Goal: Register for event/course

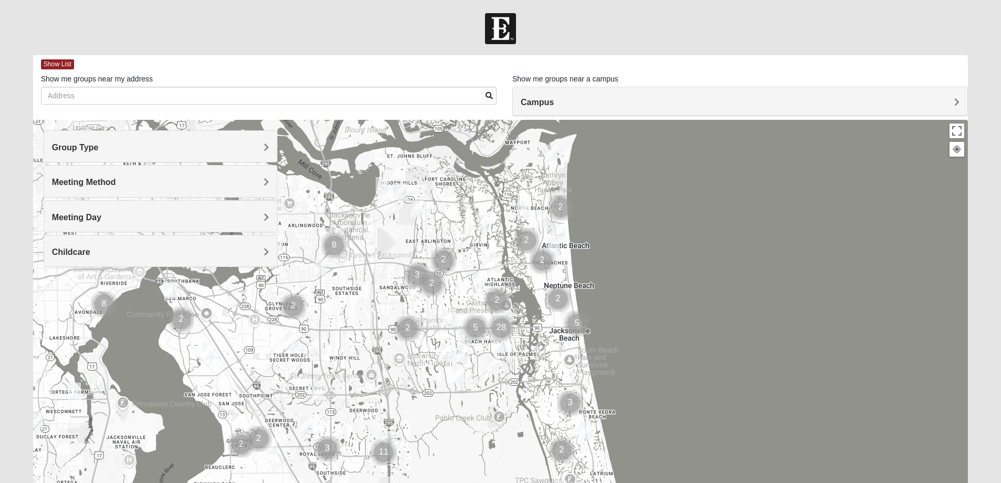
click at [211, 148] on h4 "Group Type" at bounding box center [160, 147] width 217 height 10
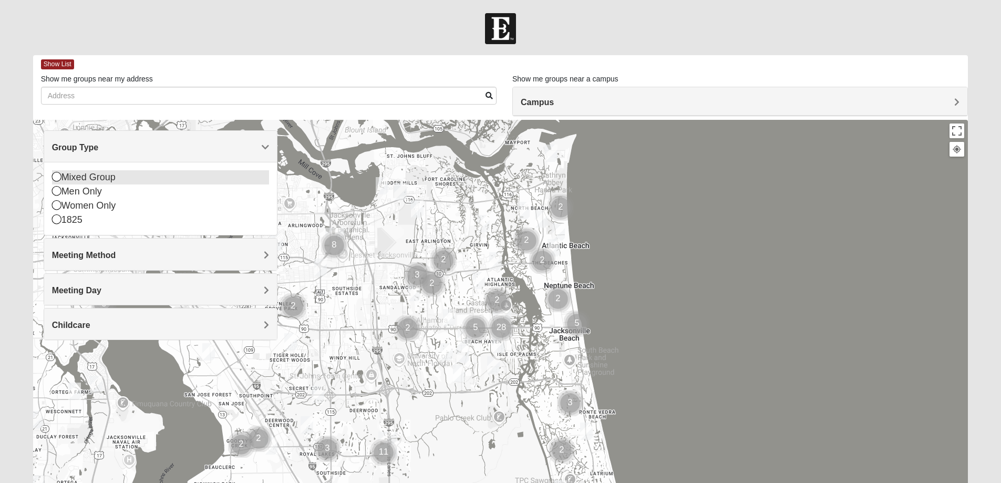
click at [84, 177] on div "Mixed Group" at bounding box center [160, 177] width 217 height 14
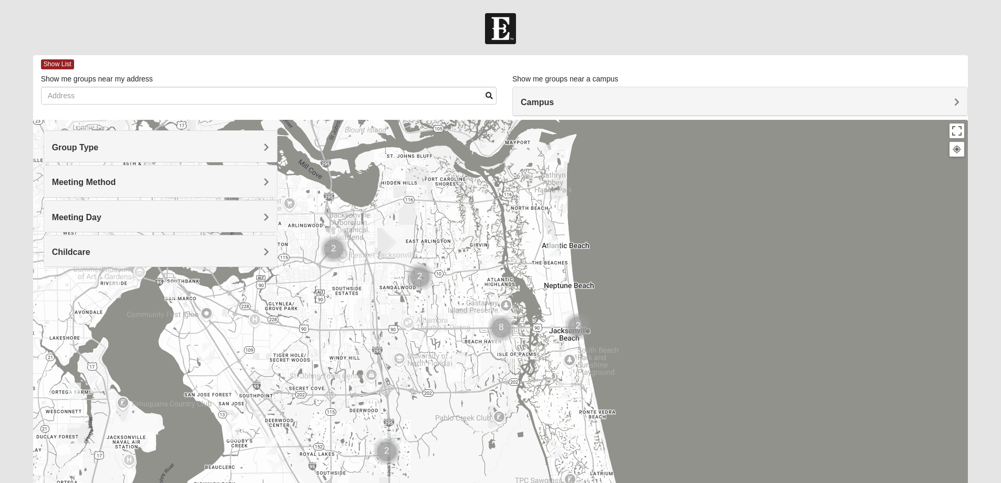
click at [115, 183] on span "Meeting Method" at bounding box center [84, 182] width 64 height 9
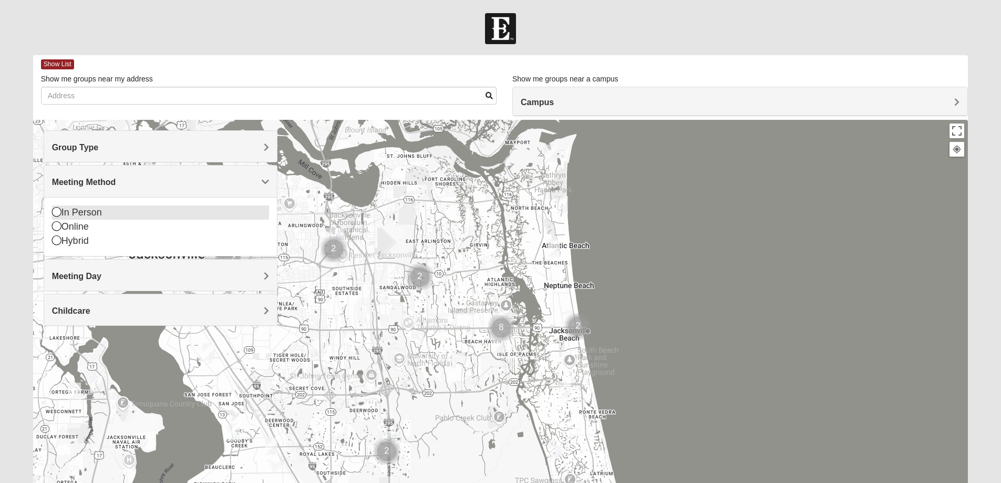
click at [80, 213] on div "In Person" at bounding box center [160, 212] width 217 height 14
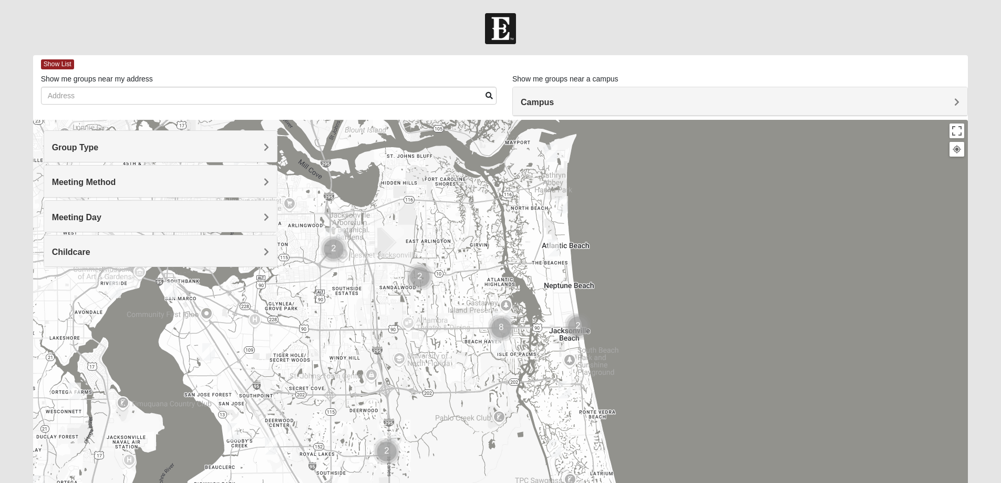
click at [101, 221] on span "Meeting Day" at bounding box center [76, 217] width 49 height 9
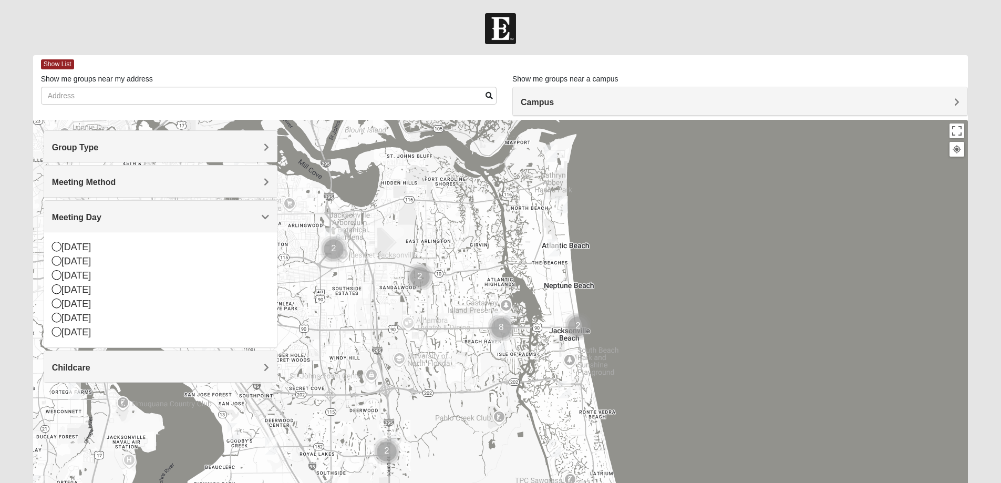
click at [107, 220] on h4 "Meeting Day" at bounding box center [160, 217] width 217 height 10
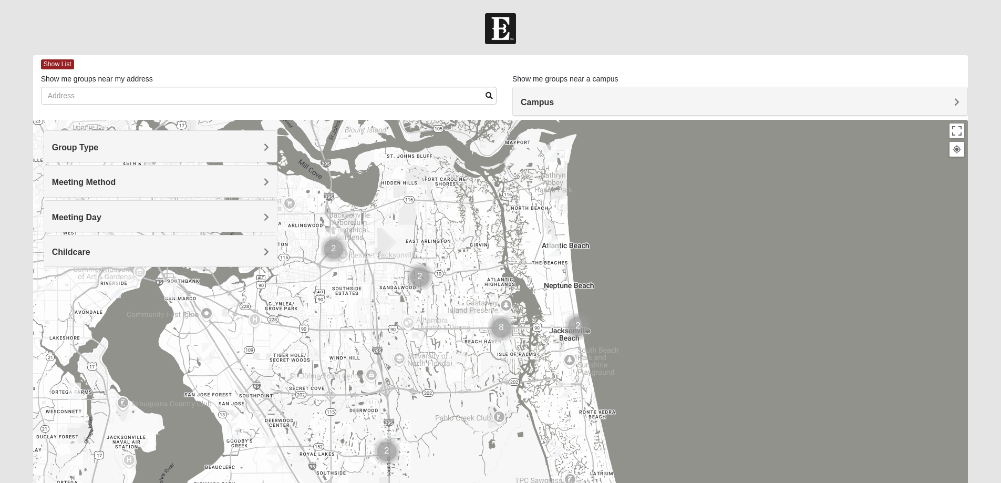
click at [390, 107] on div "Show me groups near my address" at bounding box center [268, 93] width 471 height 39
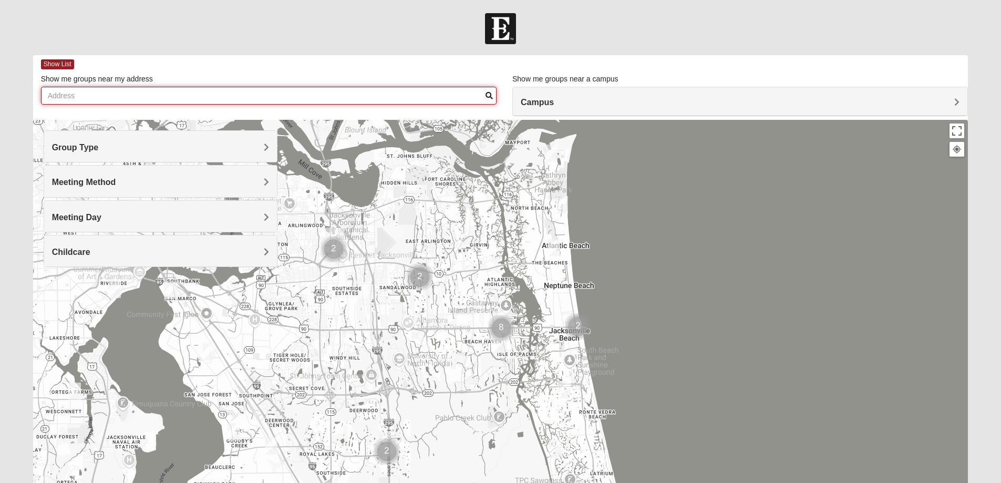
click at [392, 98] on input "Show me groups near my address" at bounding box center [269, 96] width 456 height 18
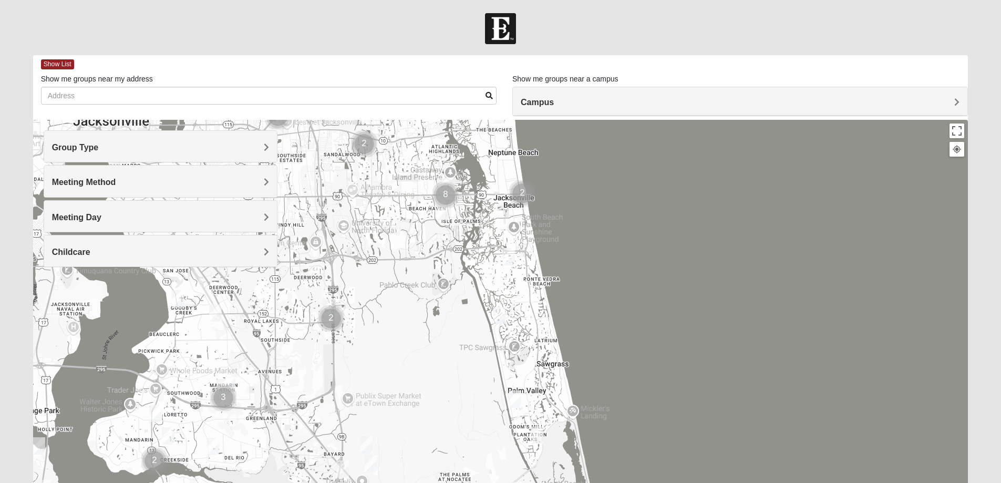
drag, startPoint x: 503, startPoint y: 427, endPoint x: 458, endPoint y: 286, distance: 148.4
click at [448, 292] on div at bounding box center [500, 330] width 935 height 420
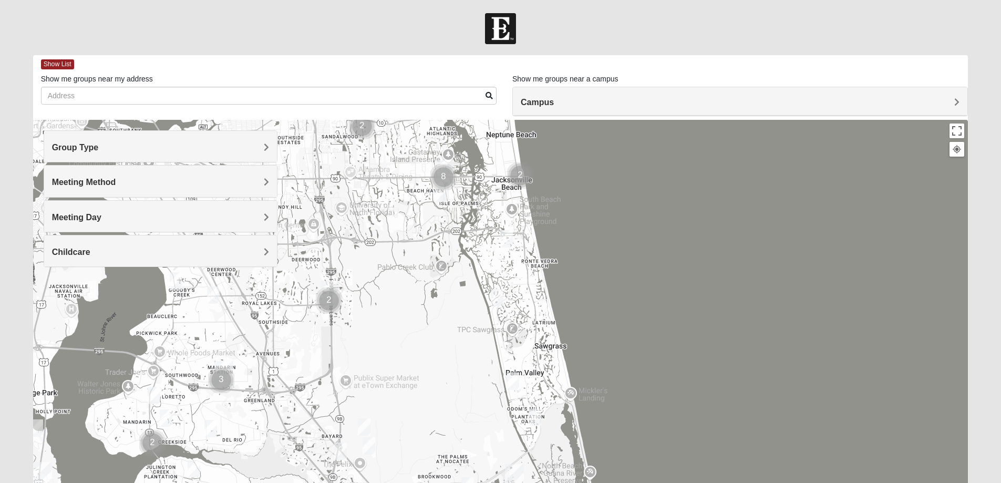
click at [493, 297] on img "Mixed Morales 32082" at bounding box center [497, 297] width 13 height 17
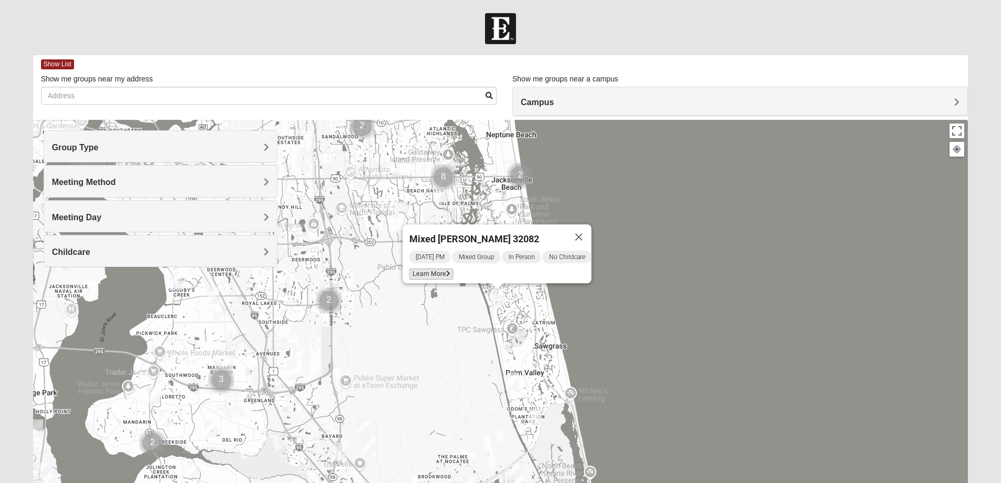
click at [446, 271] on icon at bounding box center [448, 274] width 4 height 6
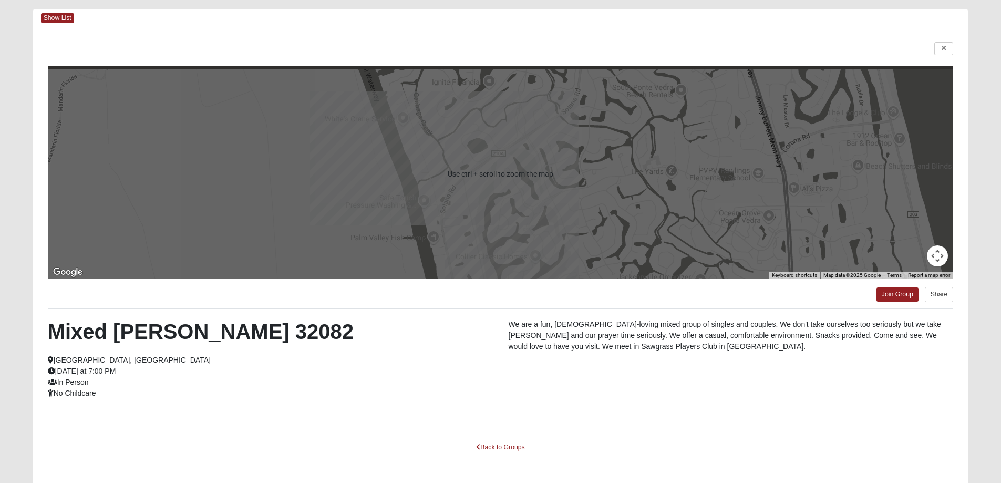
scroll to position [90, 0]
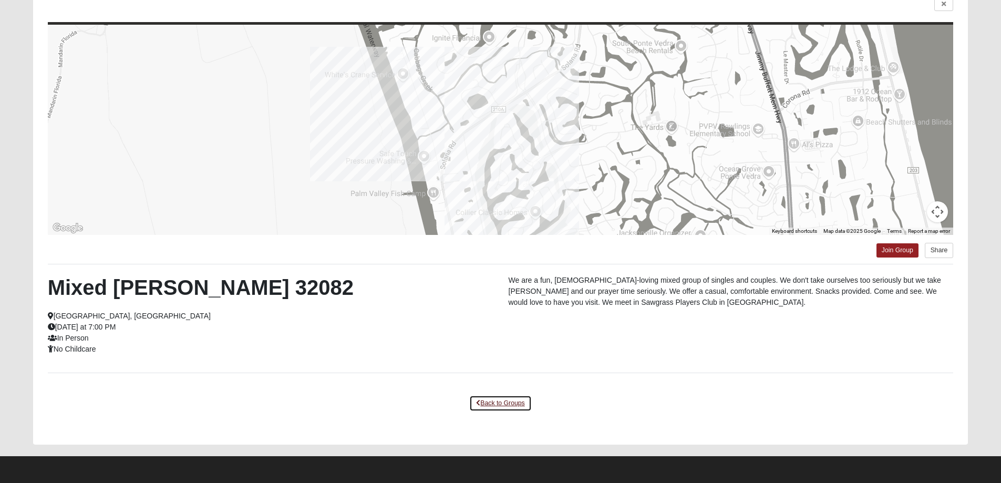
click at [479, 401] on icon at bounding box center [478, 403] width 4 height 6
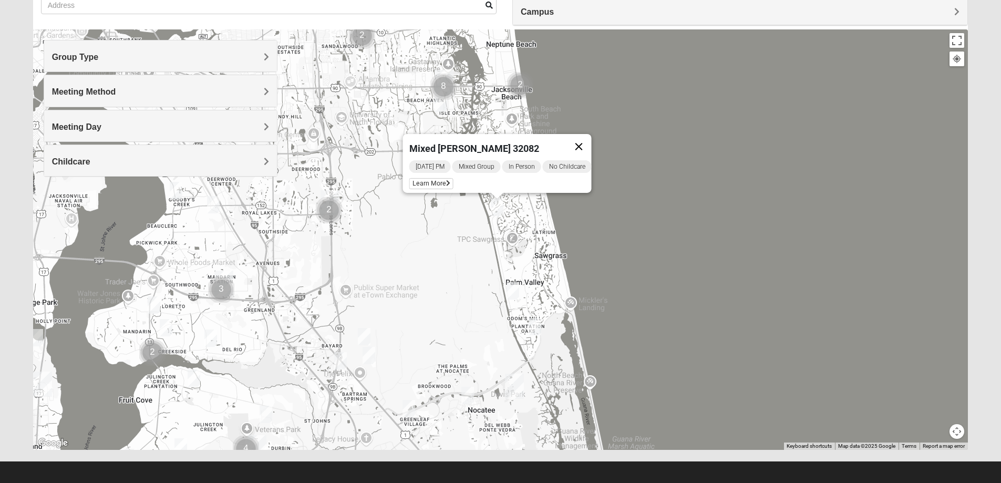
click at [586, 140] on button "Close" at bounding box center [578, 146] width 25 height 25
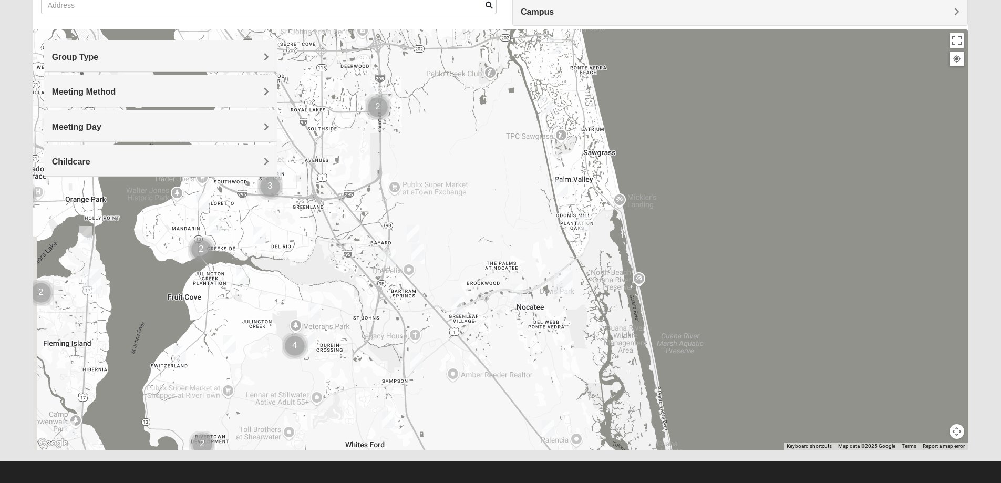
drag, startPoint x: 500, startPoint y: 316, endPoint x: 571, endPoint y: 203, distance: 133.9
click at [560, 200] on div at bounding box center [500, 239] width 935 height 420
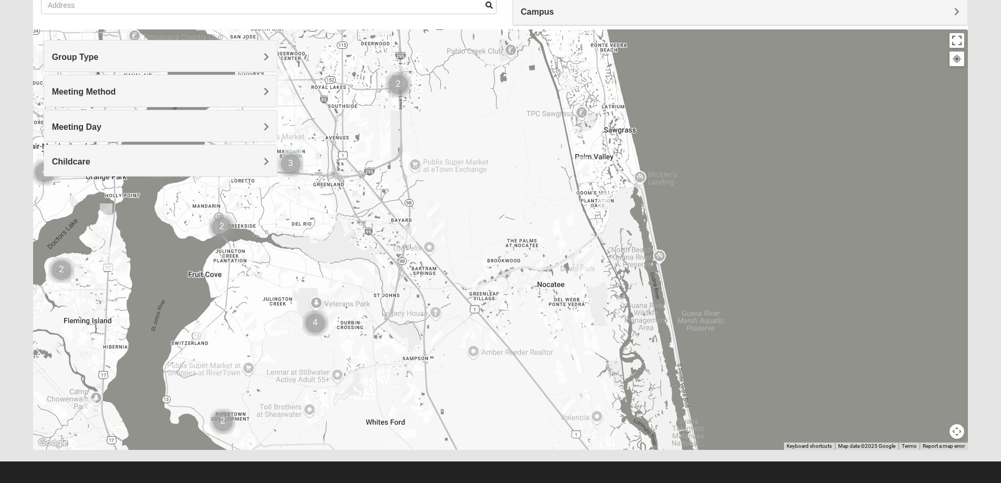
click at [534, 267] on img "Mixed Olsen 32081" at bounding box center [537, 269] width 13 height 17
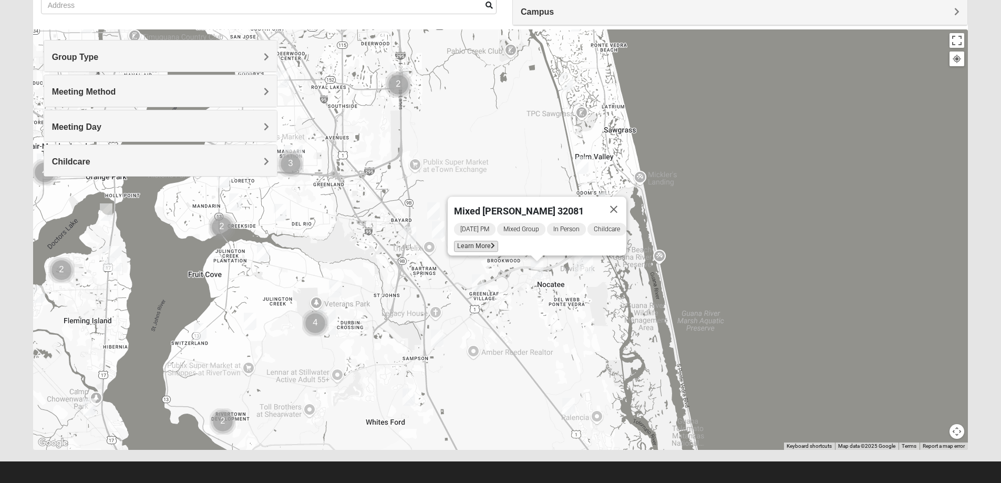
click at [476, 242] on span "Learn More" at bounding box center [476, 246] width 44 height 11
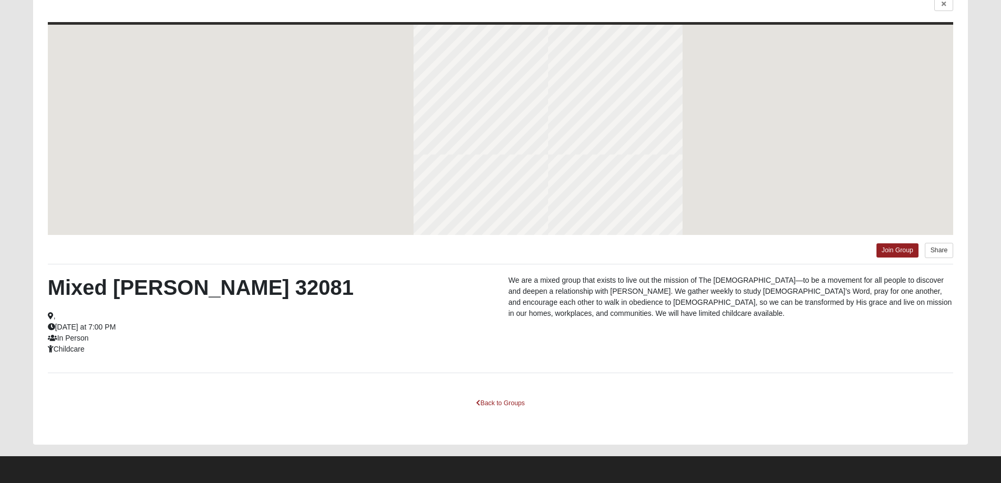
scroll to position [44, 0]
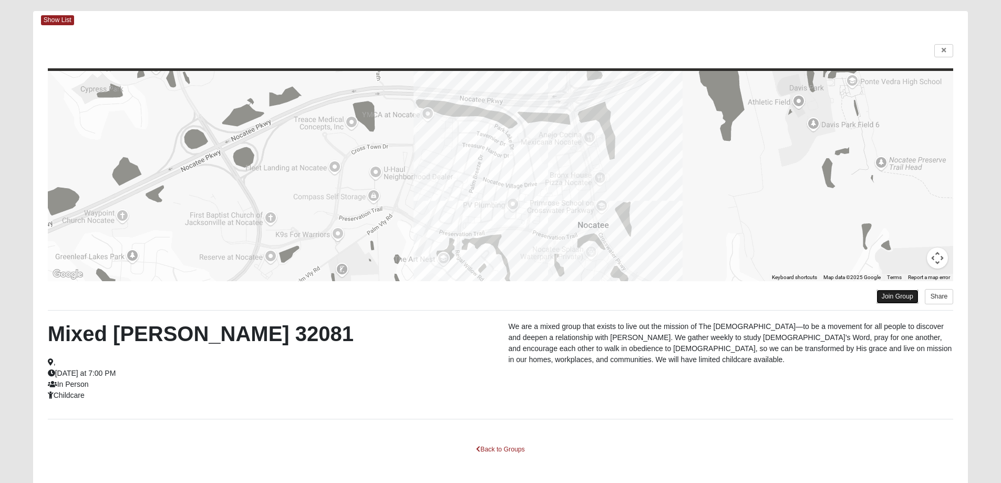
click at [903, 299] on link "Join Group" at bounding box center [898, 297] width 42 height 14
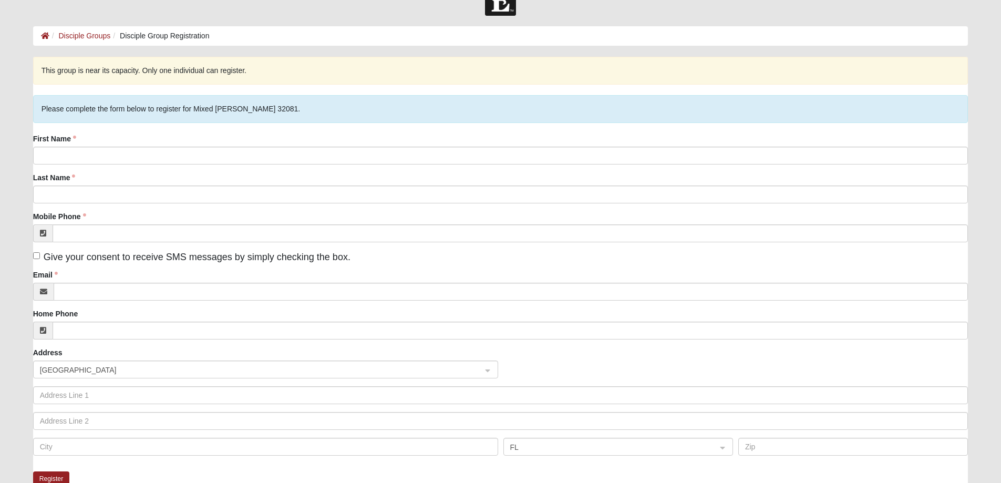
scroll to position [53, 0]
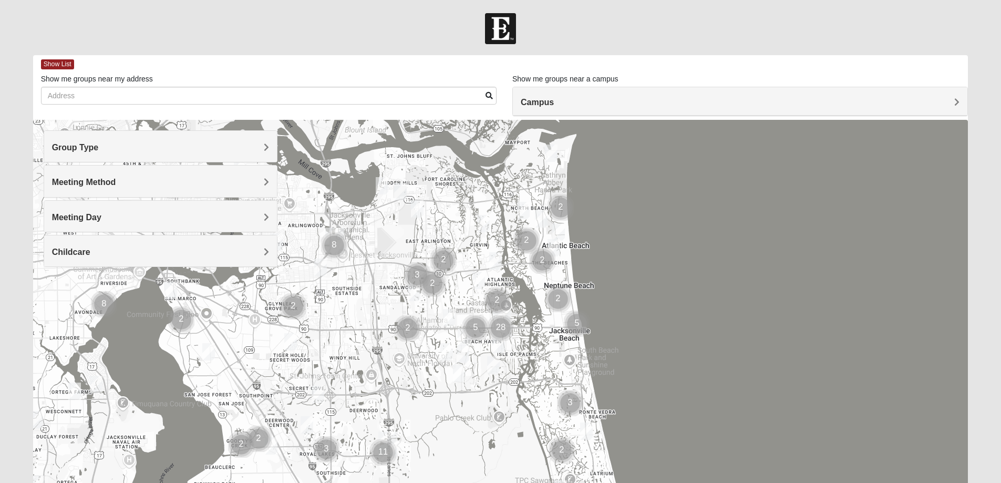
scroll to position [44, 0]
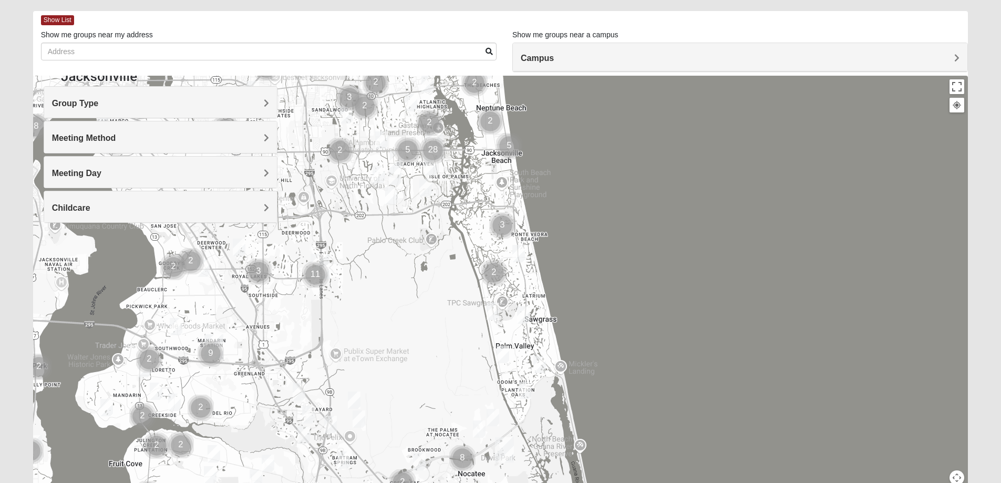
drag, startPoint x: 477, startPoint y: 394, endPoint x: 408, endPoint y: 280, distance: 133.7
click at [408, 280] on div at bounding box center [500, 286] width 935 height 420
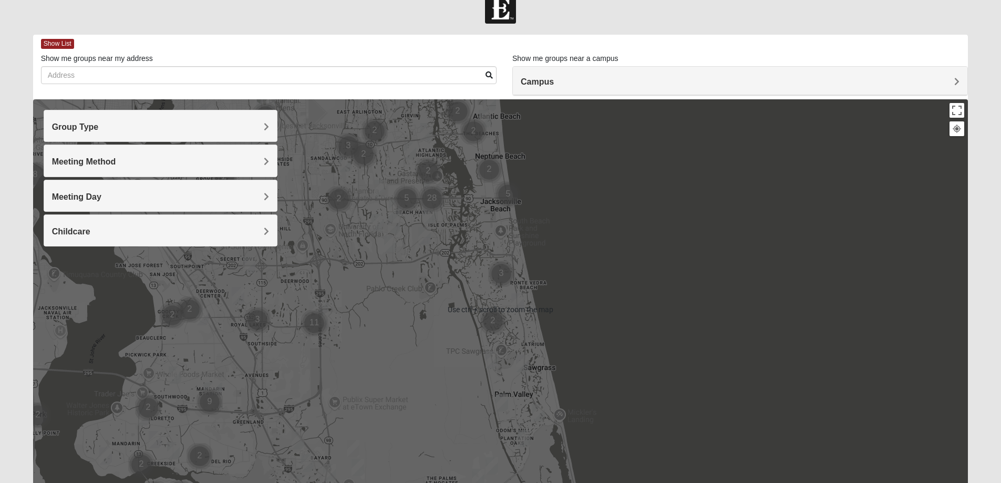
scroll to position [0, 0]
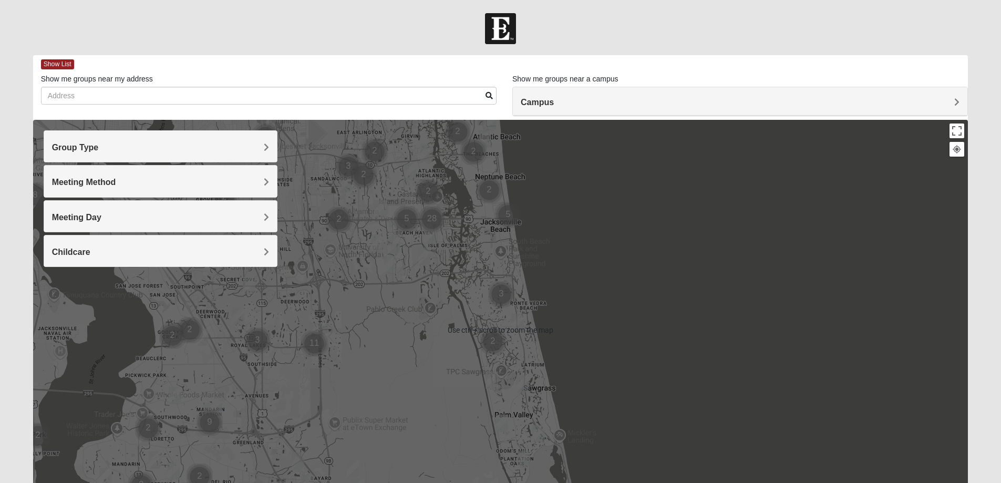
click at [498, 333] on img "Cluster of 2 groups" at bounding box center [493, 341] width 26 height 26
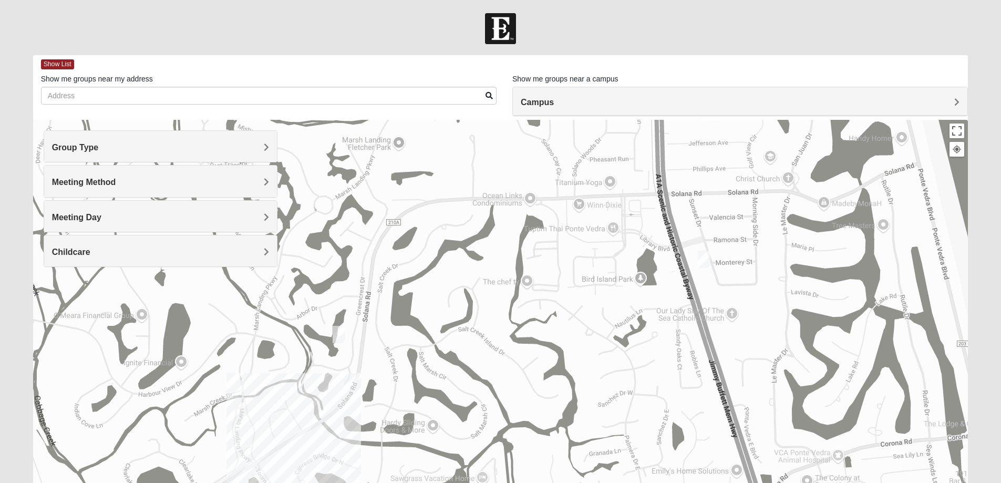
drag, startPoint x: 622, startPoint y: 235, endPoint x: 388, endPoint y: 351, distance: 260.7
click at [388, 351] on div at bounding box center [500, 330] width 935 height 420
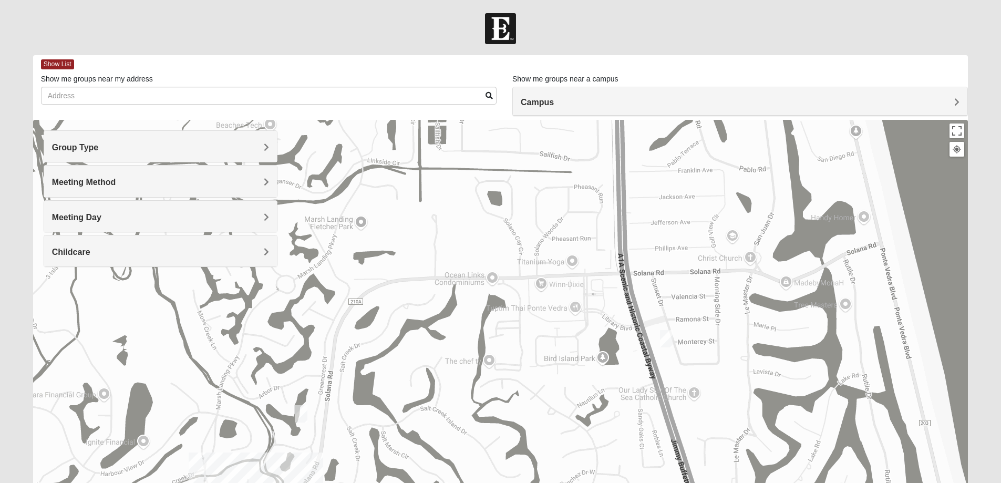
drag, startPoint x: 566, startPoint y: 195, endPoint x: 510, endPoint y: 357, distance: 171.4
click at [510, 357] on div at bounding box center [500, 330] width 935 height 420
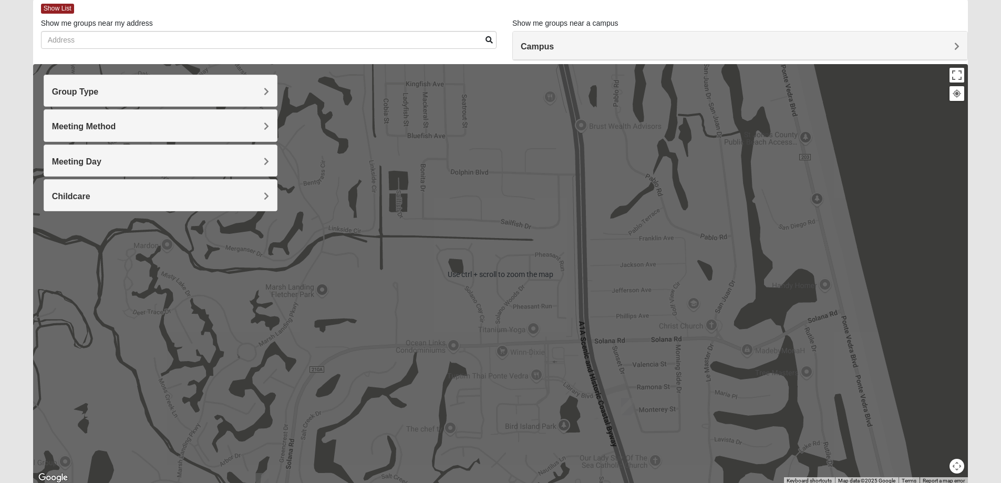
scroll to position [96, 0]
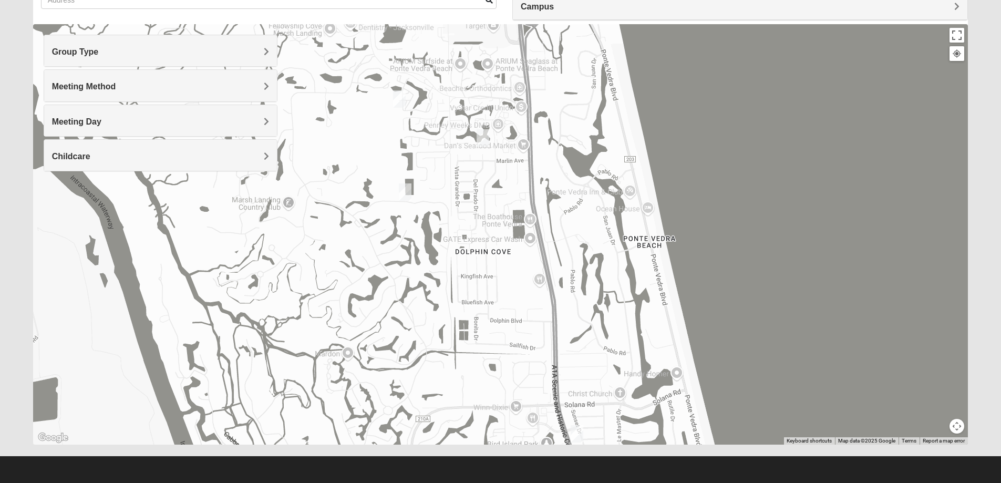
drag, startPoint x: 482, startPoint y: 160, endPoint x: 516, endPoint y: 337, distance: 180.9
click at [516, 337] on div at bounding box center [500, 234] width 935 height 420
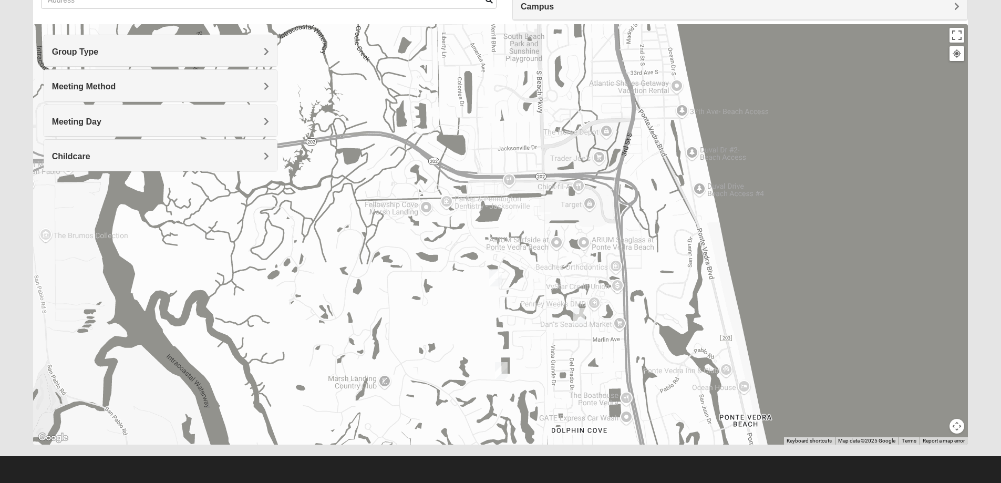
drag, startPoint x: 500, startPoint y: 259, endPoint x: 568, endPoint y: 385, distance: 143.9
click at [568, 385] on div at bounding box center [500, 234] width 935 height 420
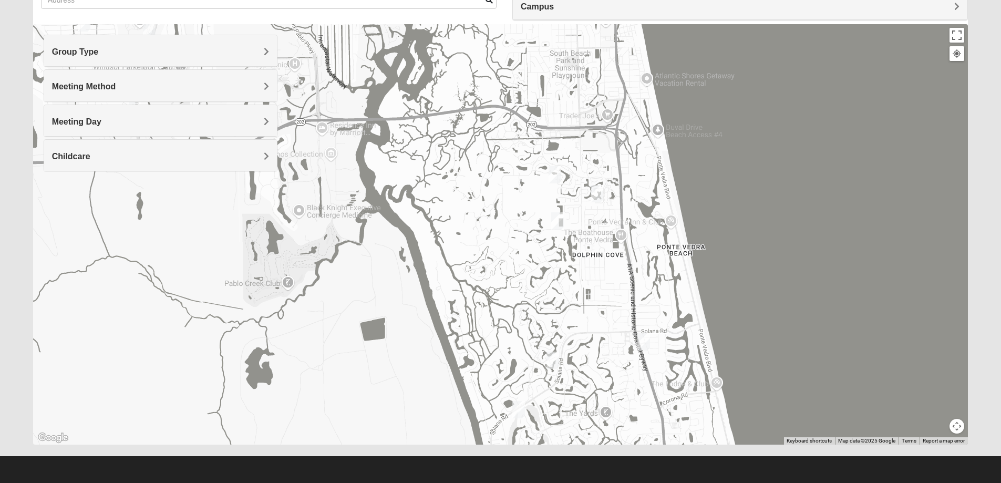
drag, startPoint x: 562, startPoint y: 202, endPoint x: 637, endPoint y: 79, distance: 144.6
click at [622, 92] on div at bounding box center [500, 234] width 935 height 420
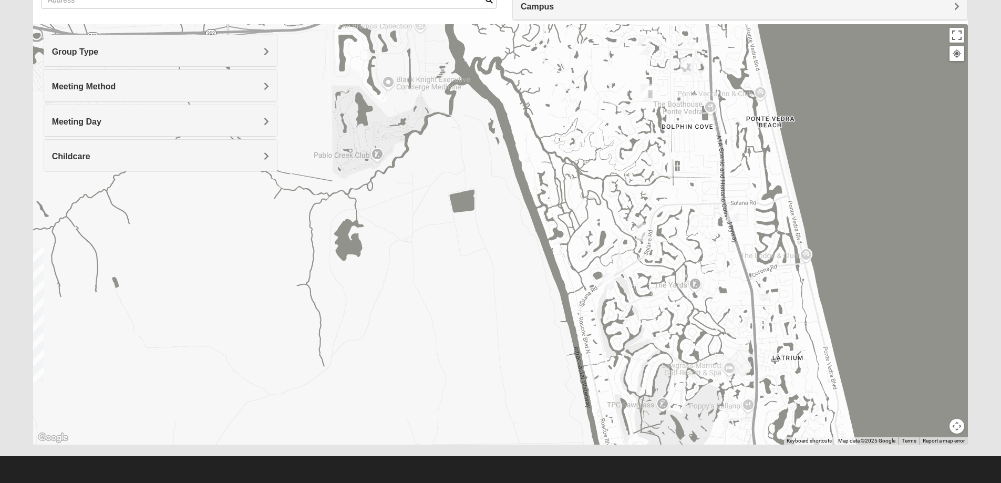
drag, startPoint x: 678, startPoint y: 254, endPoint x: 585, endPoint y: 141, distance: 146.8
click at [592, 150] on div at bounding box center [500, 234] width 935 height 420
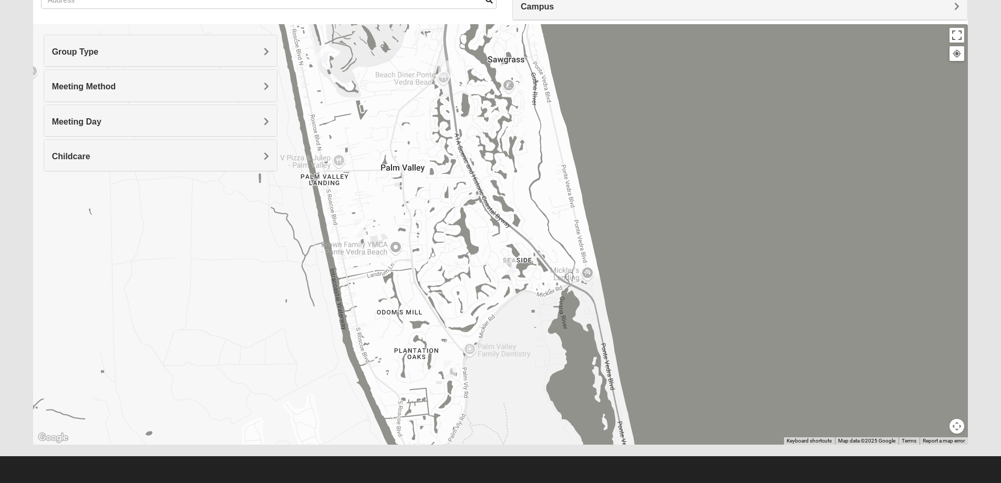
drag, startPoint x: 547, startPoint y: 237, endPoint x: 603, endPoint y: 151, distance: 102.8
click at [573, 184] on div at bounding box center [500, 234] width 935 height 420
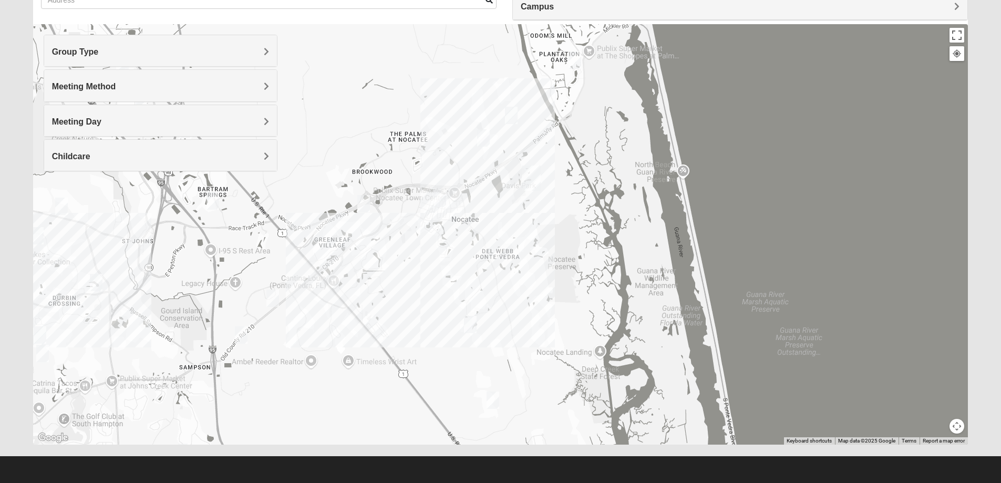
drag, startPoint x: 562, startPoint y: 316, endPoint x: 588, endPoint y: 155, distance: 163.4
click at [588, 155] on div at bounding box center [500, 234] width 935 height 420
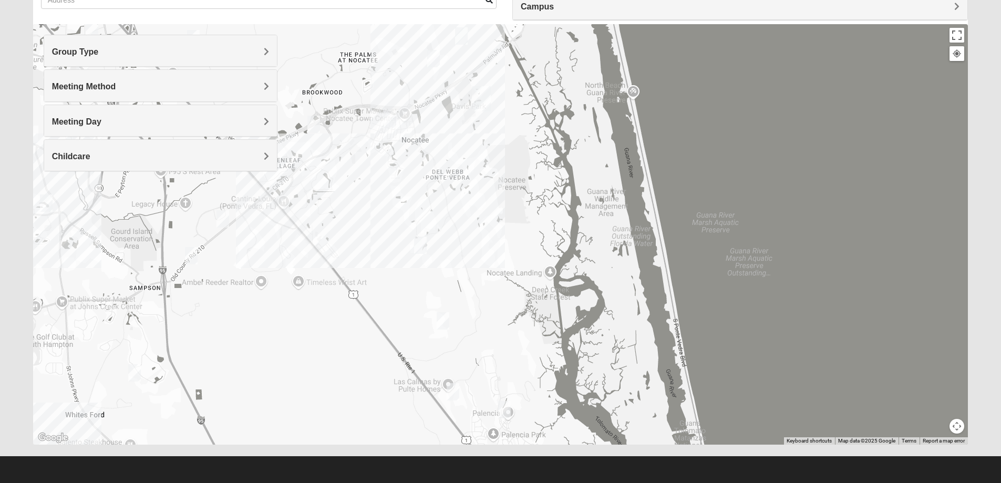
drag, startPoint x: 541, startPoint y: 231, endPoint x: 484, endPoint y: 145, distance: 103.9
click at [484, 145] on div at bounding box center [500, 234] width 935 height 420
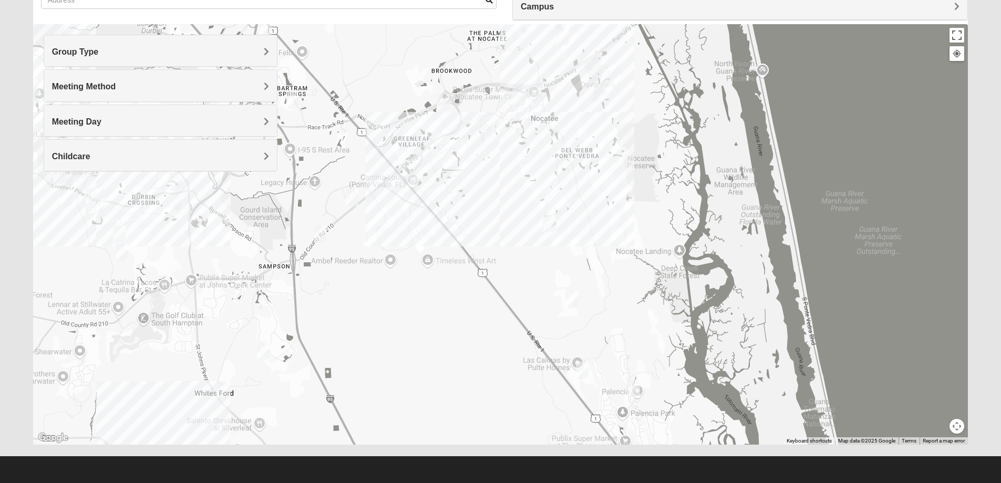
drag, startPoint x: 488, startPoint y: 217, endPoint x: 628, endPoint y: 205, distance: 139.8
click at [628, 205] on div at bounding box center [500, 234] width 935 height 420
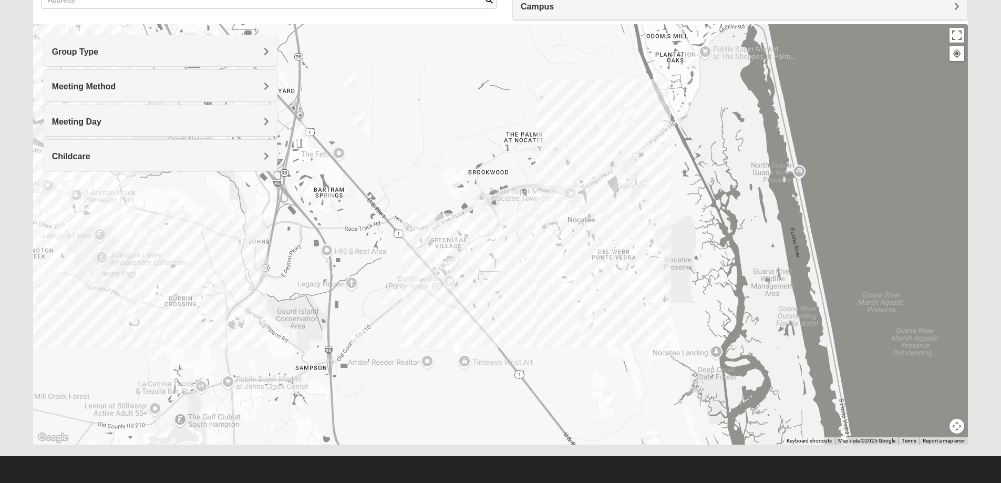
drag, startPoint x: 530, startPoint y: 136, endPoint x: 567, endPoint y: 239, distance: 109.7
click at [567, 239] on div at bounding box center [500, 234] width 935 height 420
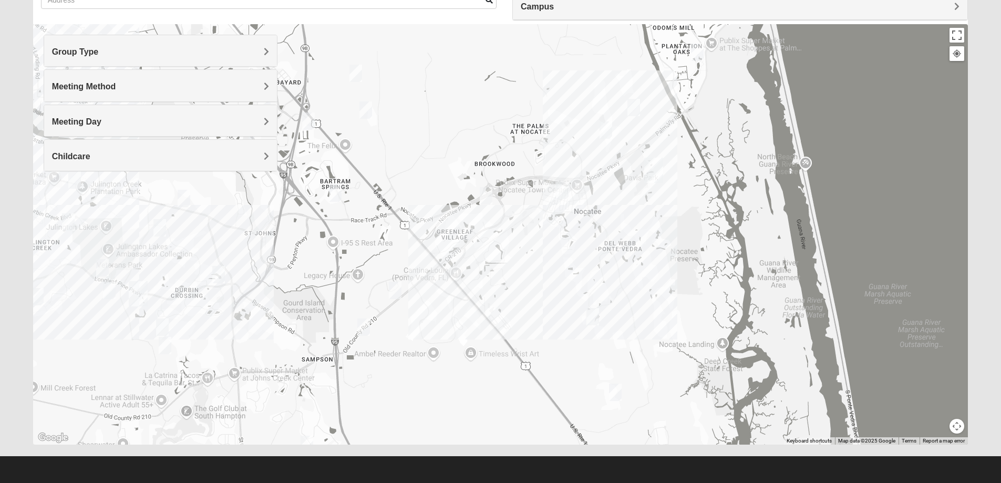
drag, startPoint x: 520, startPoint y: 272, endPoint x: 528, endPoint y: 261, distance: 13.6
click at [528, 261] on div at bounding box center [500, 234] width 935 height 420
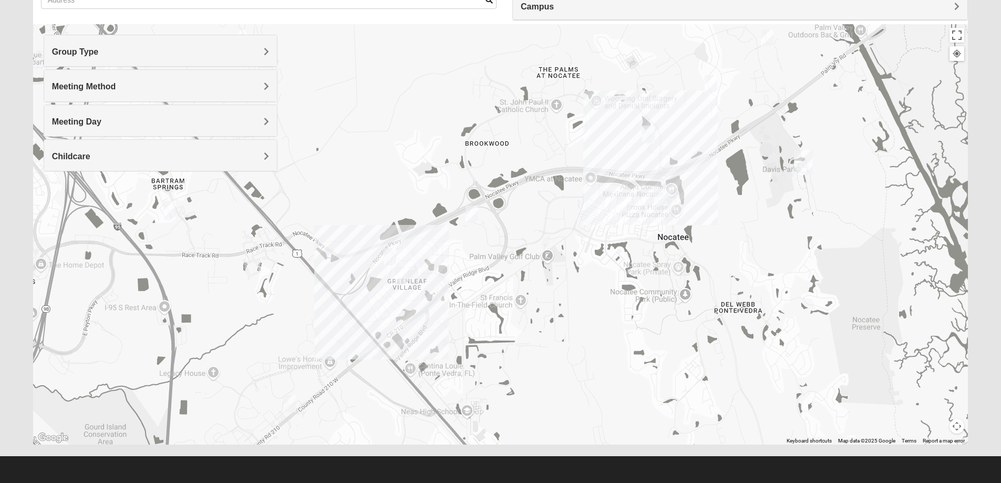
drag, startPoint x: 493, startPoint y: 183, endPoint x: 480, endPoint y: 264, distance: 82.4
click at [480, 264] on div at bounding box center [500, 234] width 935 height 420
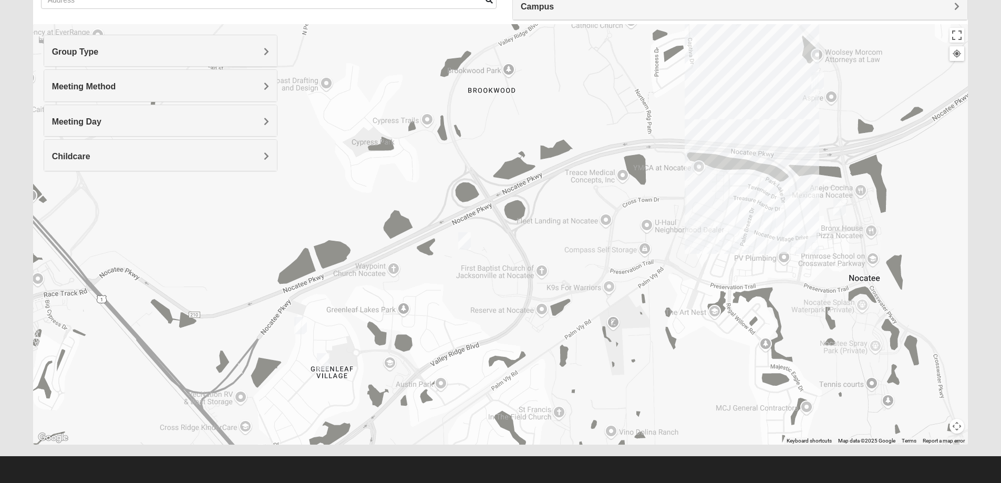
click at [461, 239] on img "Mens Schneider 32081" at bounding box center [464, 240] width 13 height 17
drag, startPoint x: 404, startPoint y: 214, endPoint x: 301, endPoint y: 324, distance: 150.6
click at [301, 324] on img "Mixed Buckley 32081" at bounding box center [300, 325] width 13 height 17
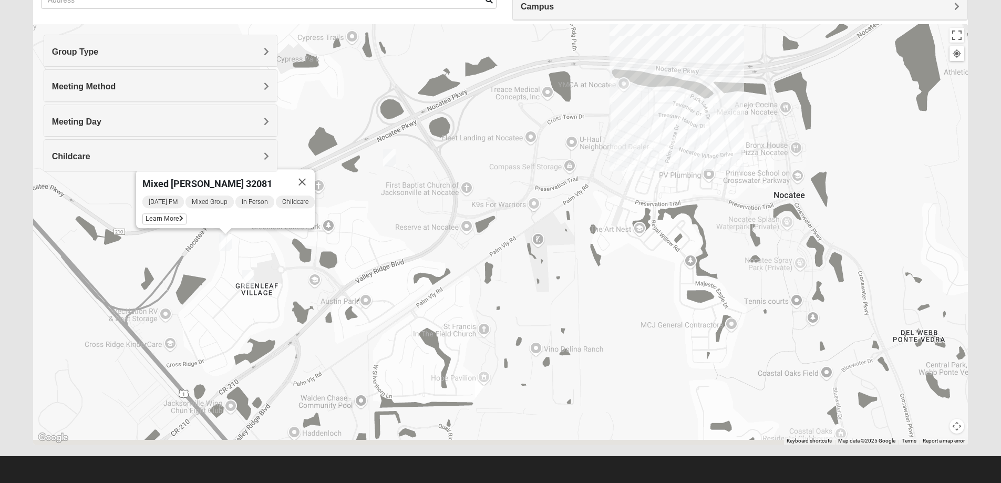
drag, startPoint x: 719, startPoint y: 311, endPoint x: 642, endPoint y: 225, distance: 115.0
click at [642, 225] on div "Mixed [PERSON_NAME] 32081 [DATE] PM Mixed Group In Person Childcare Learn More" at bounding box center [500, 234] width 935 height 420
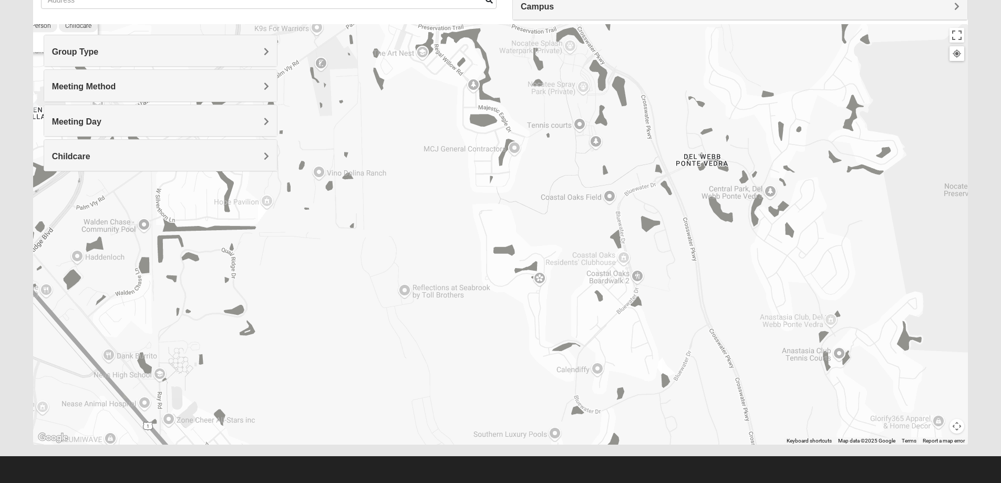
drag, startPoint x: 821, startPoint y: 329, endPoint x: 604, endPoint y: 151, distance: 280.5
click at [604, 151] on div "Mixed [PERSON_NAME] 32081 [DATE] PM Mixed Group In Person Childcare Learn More" at bounding box center [500, 234] width 935 height 420
drag, startPoint x: 512, startPoint y: 132, endPoint x: 507, endPoint y: 124, distance: 10.1
click at [509, 126] on div "Mixed [PERSON_NAME] 32081 [DATE] PM Mixed Group In Person Childcare Learn More" at bounding box center [500, 234] width 935 height 420
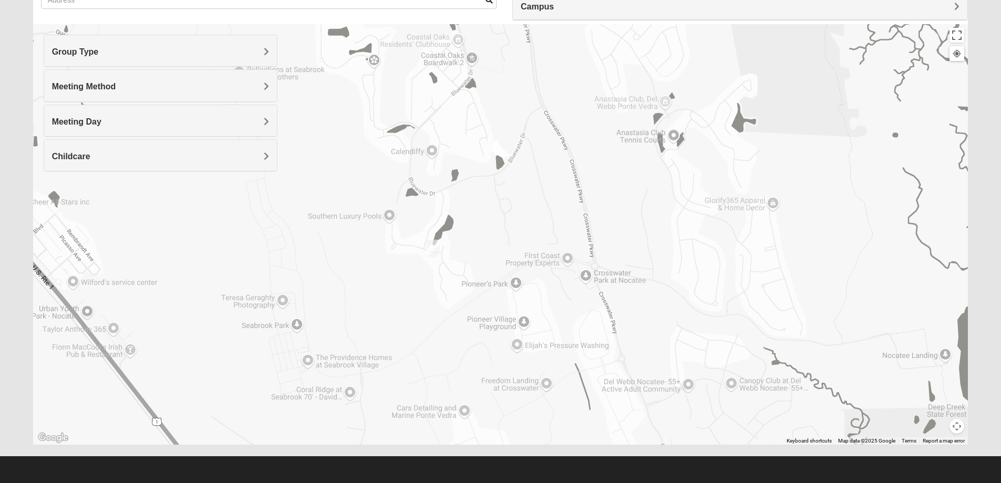
click at [429, 246] on img "Womens Buckland/McGowan 32081" at bounding box center [433, 248] width 13 height 17
click at [529, 181] on button "Close" at bounding box center [528, 186] width 25 height 25
drag, startPoint x: 537, startPoint y: 248, endPoint x: 466, endPoint y: 144, distance: 125.8
click at [481, 168] on div "To navigate, press the arrow keys." at bounding box center [500, 234] width 935 height 420
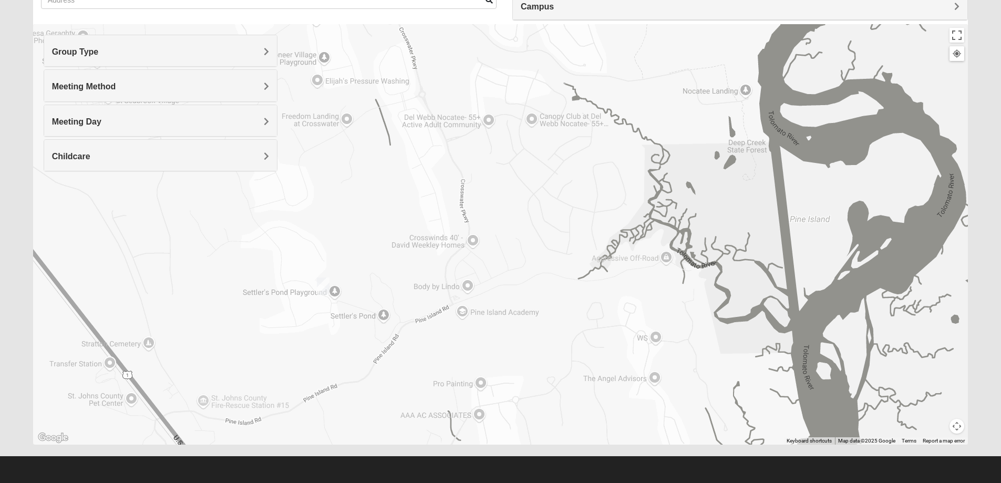
click at [329, 285] on img "Mens Mountford 32081" at bounding box center [323, 285] width 13 height 17
click at [251, 260] on span "Learn More" at bounding box center [262, 262] width 44 height 11
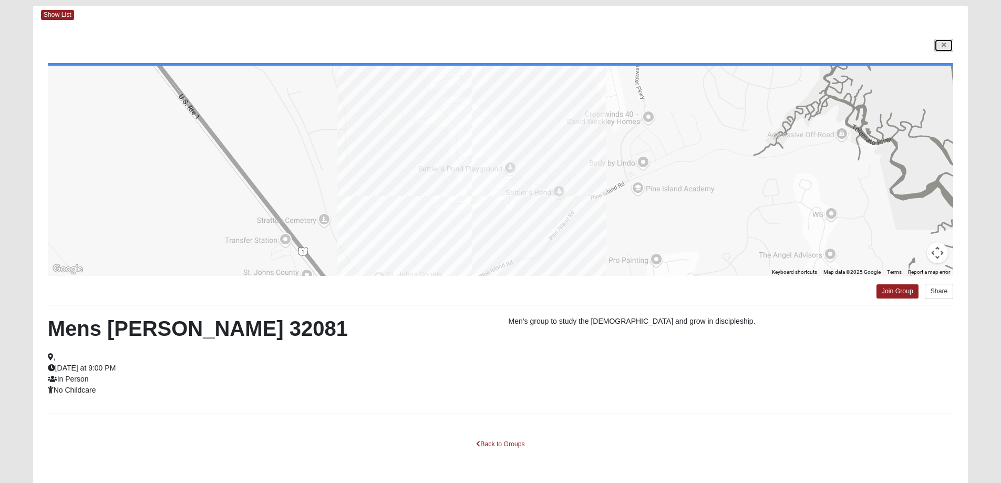
click at [948, 47] on link at bounding box center [943, 45] width 19 height 13
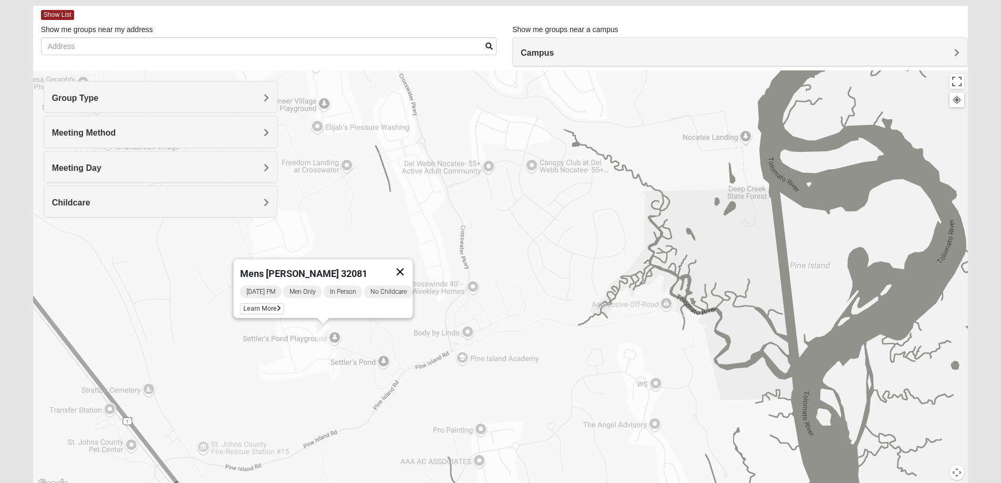
click at [413, 259] on button "Close" at bounding box center [399, 271] width 25 height 25
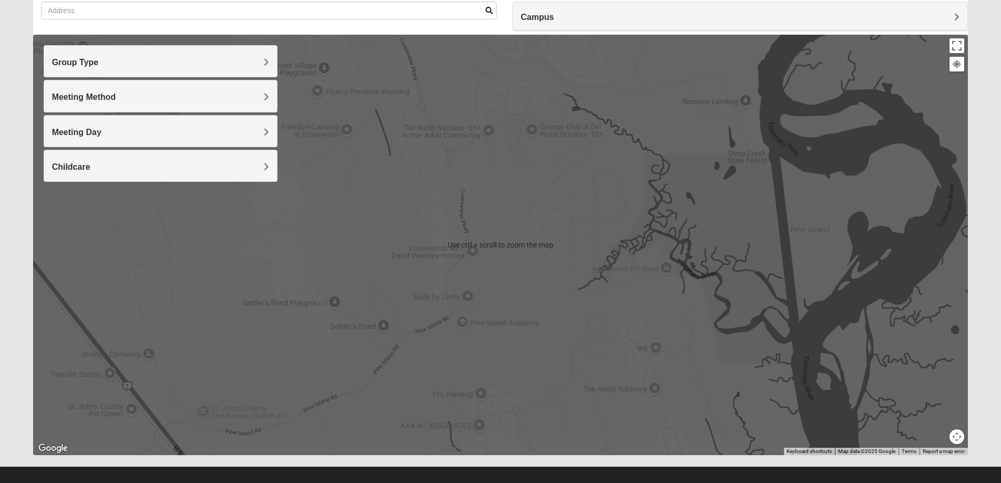
scroll to position [96, 0]
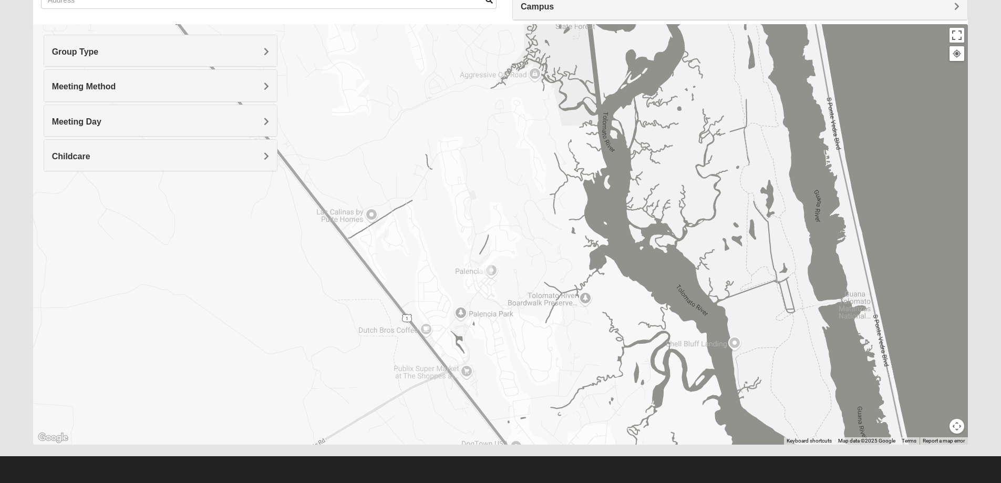
drag, startPoint x: 442, startPoint y: 242, endPoint x: 430, endPoint y: 102, distance: 140.3
click at [430, 102] on div at bounding box center [500, 234] width 935 height 420
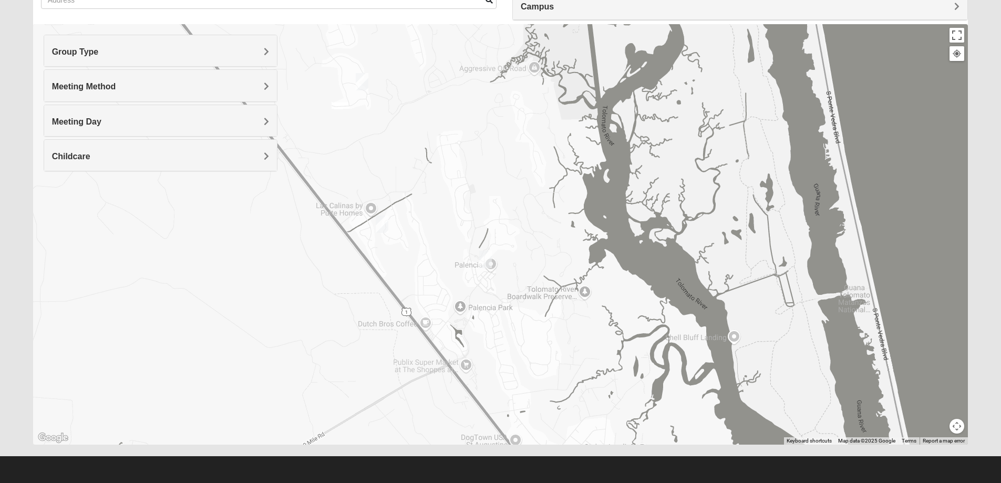
click at [487, 264] on img "Mens Holtz 32095" at bounding box center [485, 259] width 13 height 17
click at [573, 194] on button "Close" at bounding box center [562, 198] width 25 height 25
click at [385, 222] on img "Mixed Gerville-Reache 32095" at bounding box center [382, 223] width 13 height 17
click at [469, 161] on button "Close" at bounding box center [458, 163] width 25 height 25
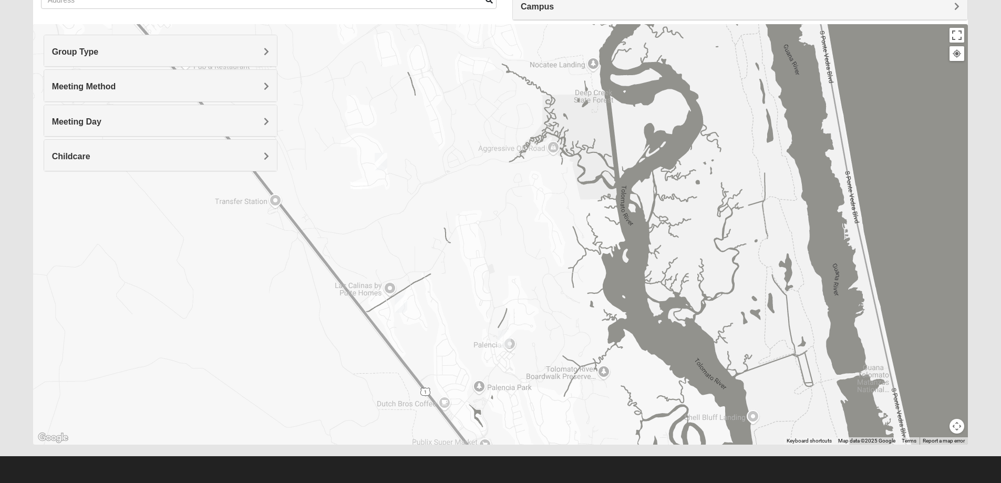
drag, startPoint x: 454, startPoint y: 91, endPoint x: 521, endPoint y: 321, distance: 239.3
click at [521, 321] on div at bounding box center [500, 234] width 935 height 420
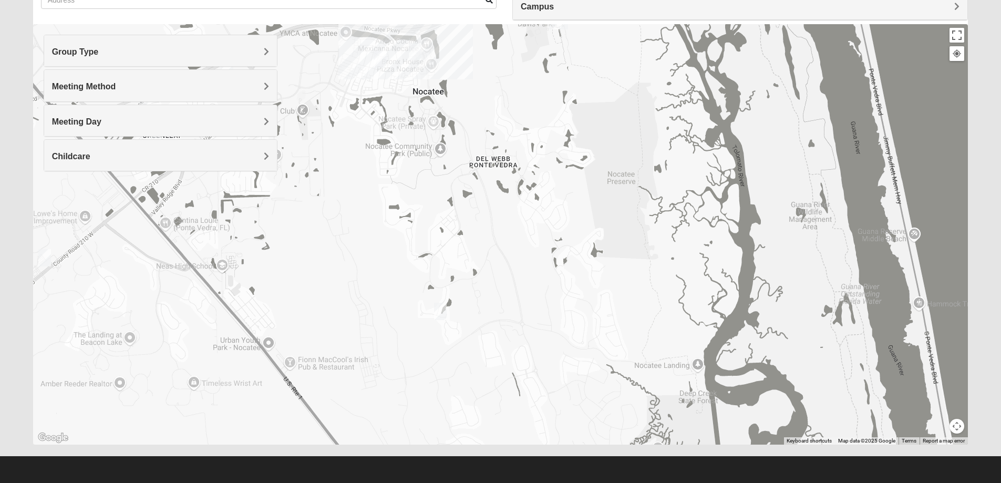
drag, startPoint x: 470, startPoint y: 244, endPoint x: 496, endPoint y: 358, distance: 116.4
click at [496, 358] on div at bounding box center [500, 234] width 935 height 420
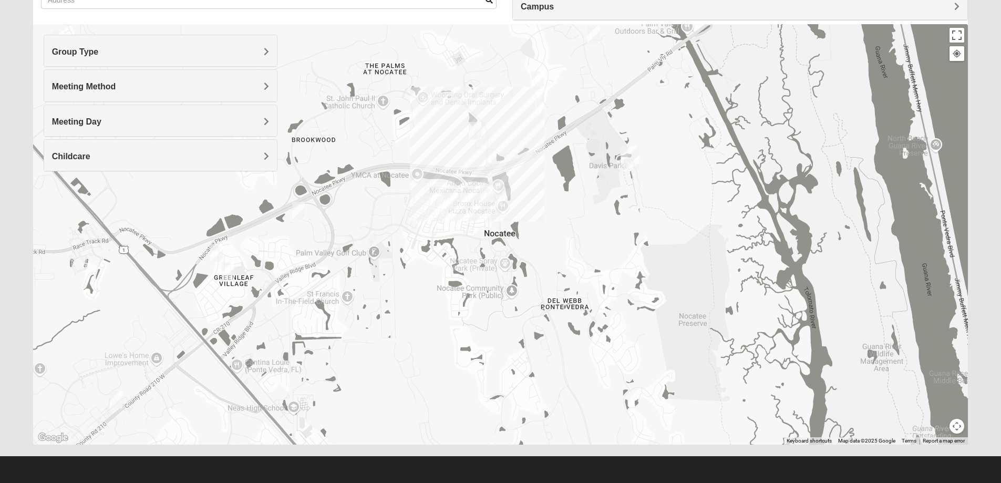
drag, startPoint x: 450, startPoint y: 186, endPoint x: 539, endPoint y: 283, distance: 131.3
click at [537, 306] on div at bounding box center [500, 234] width 935 height 420
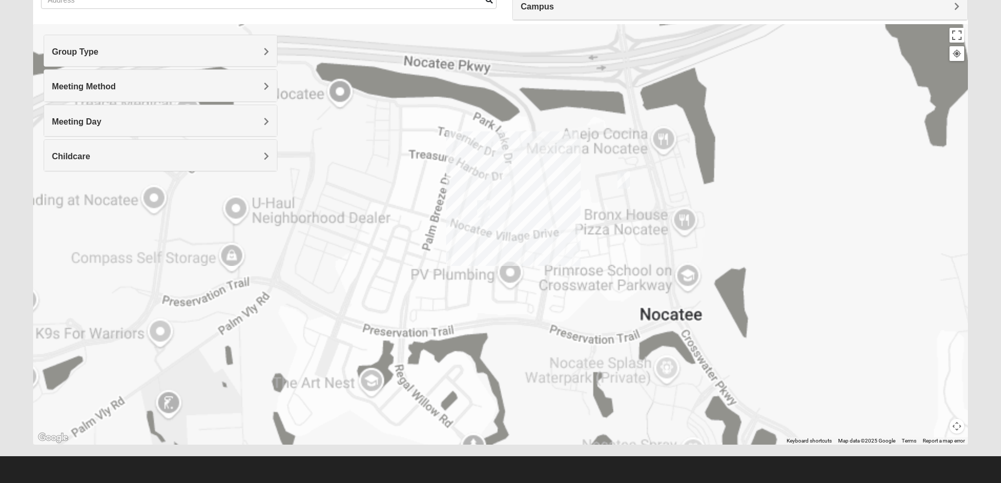
click at [480, 204] on img "Mixed Olsen 32081" at bounding box center [483, 208] width 13 height 17
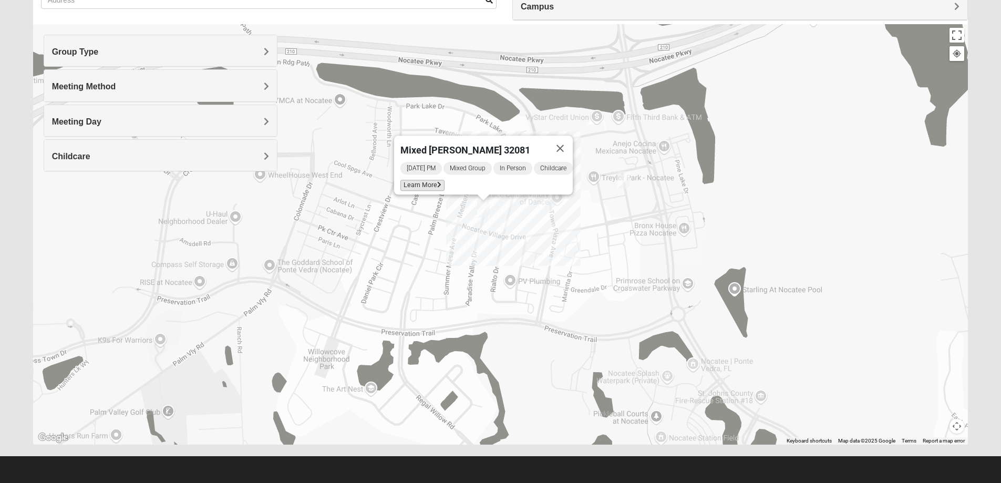
click at [428, 182] on span "Learn More" at bounding box center [422, 185] width 44 height 11
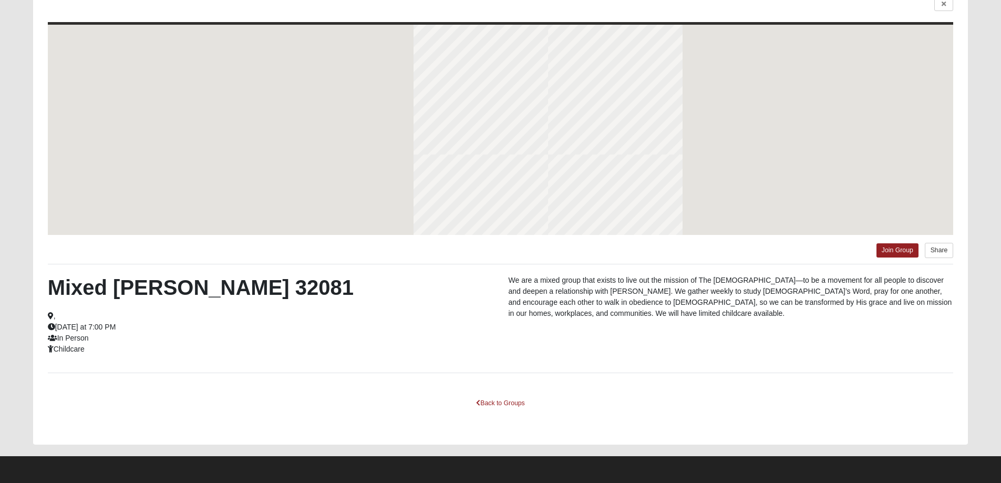
scroll to position [49, 0]
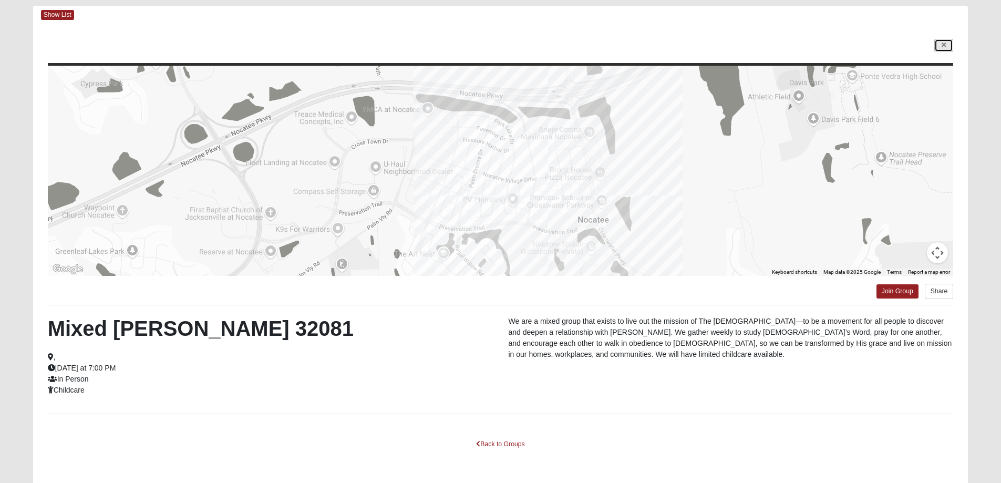
click at [951, 42] on link at bounding box center [943, 45] width 19 height 13
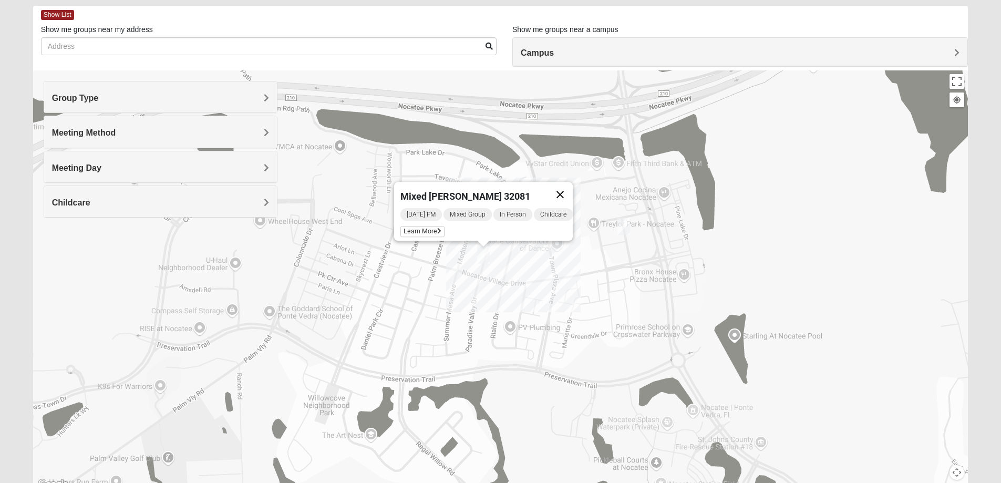
click at [569, 188] on button "Close" at bounding box center [560, 194] width 25 height 25
click at [538, 198] on div "To navigate, press the arrow keys." at bounding box center [500, 280] width 935 height 420
click at [540, 228] on img "Mens Barry 32081" at bounding box center [544, 223] width 13 height 17
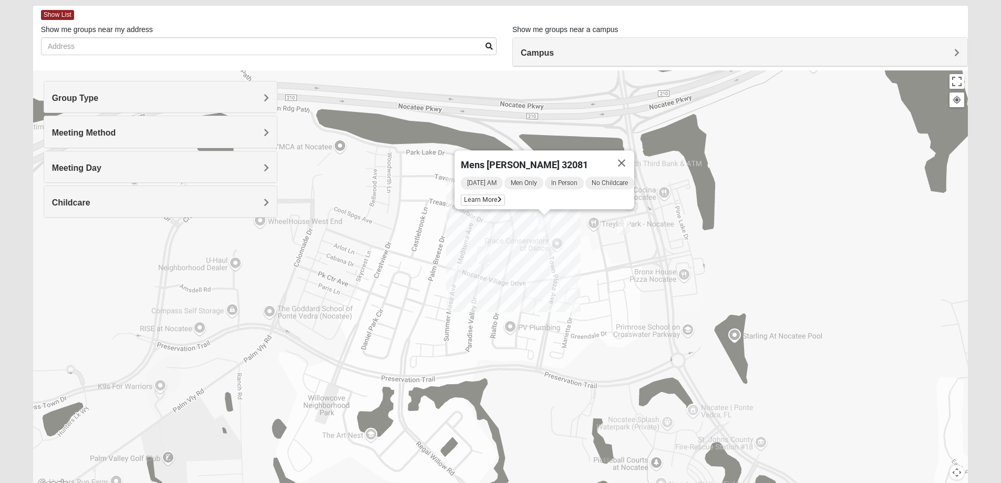
click at [492, 201] on div "[DATE] AM Men Only In Person No Childcare Learn More" at bounding box center [547, 193] width 173 height 34
click at [498, 197] on icon at bounding box center [500, 200] width 4 height 6
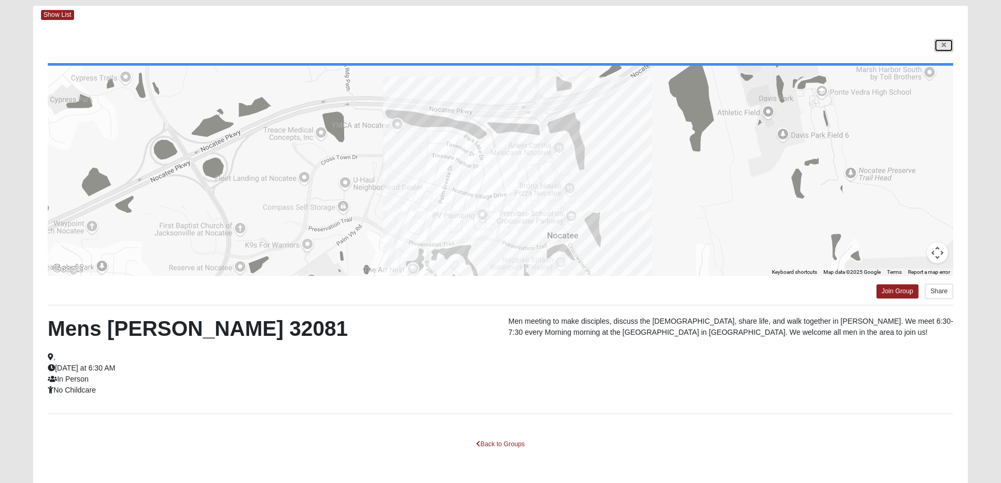
click at [943, 47] on icon at bounding box center [944, 45] width 4 height 6
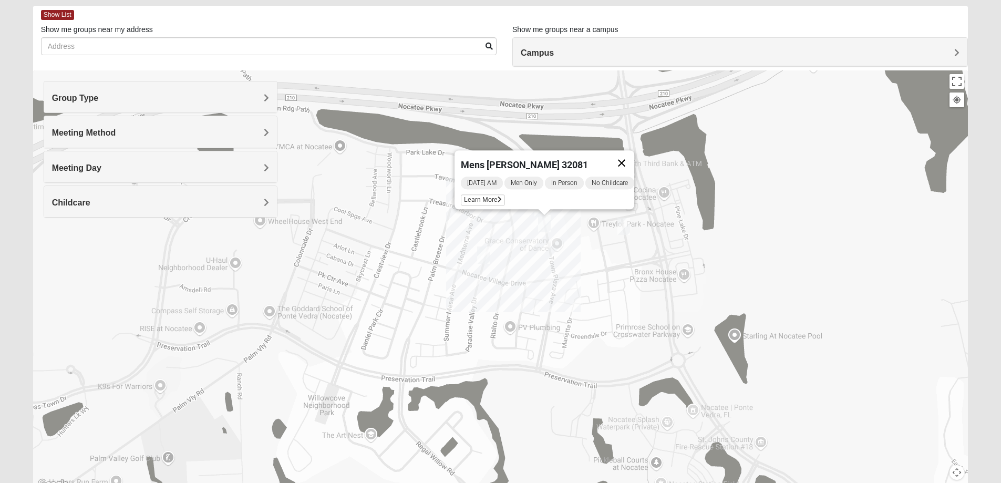
click at [633, 156] on button "Close" at bounding box center [621, 162] width 25 height 25
click at [480, 253] on img "Mixed Olsen 32081" at bounding box center [483, 254] width 13 height 17
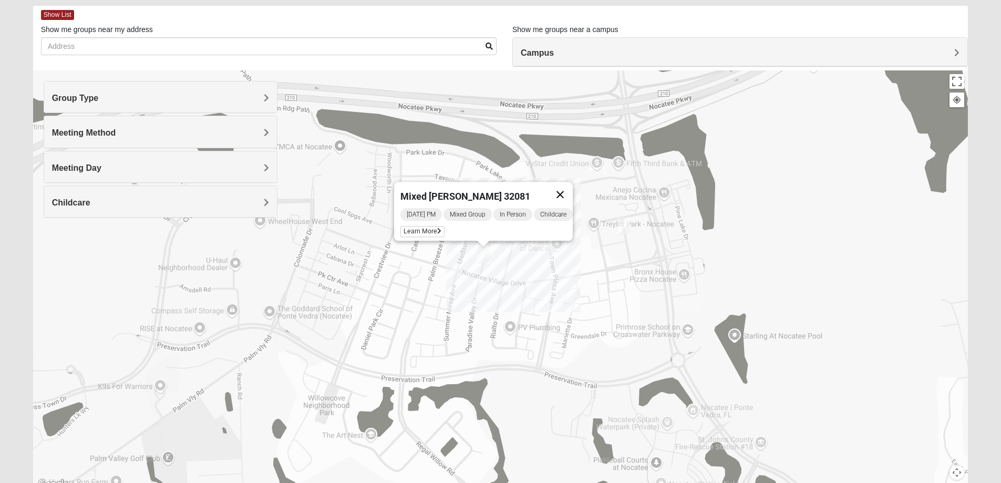
click at [567, 187] on button "Close" at bounding box center [560, 194] width 25 height 25
click at [542, 228] on img "Mens Barry 32081" at bounding box center [544, 223] width 13 height 17
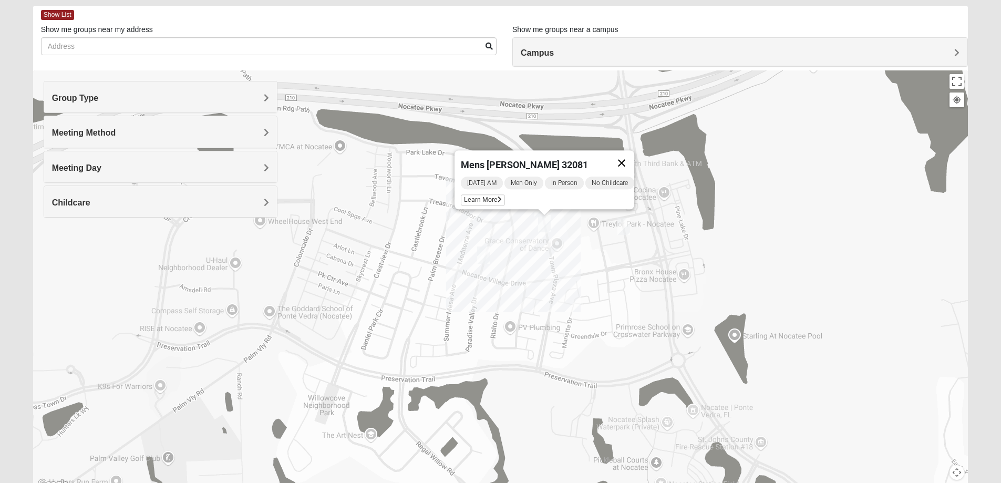
click at [631, 158] on button "Close" at bounding box center [621, 162] width 25 height 25
click at [625, 229] on img "Mens Noel 32081" at bounding box center [624, 226] width 13 height 17
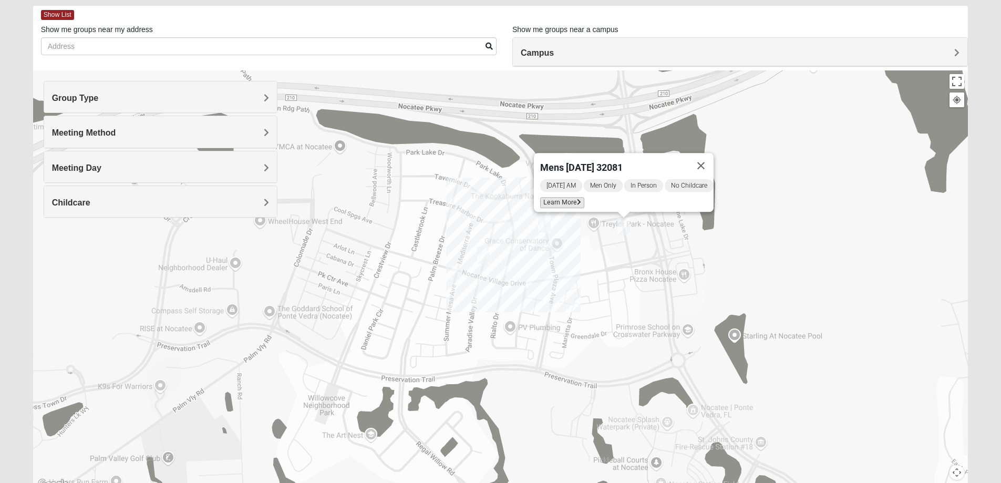
click at [564, 197] on span "Learn More" at bounding box center [562, 202] width 44 height 11
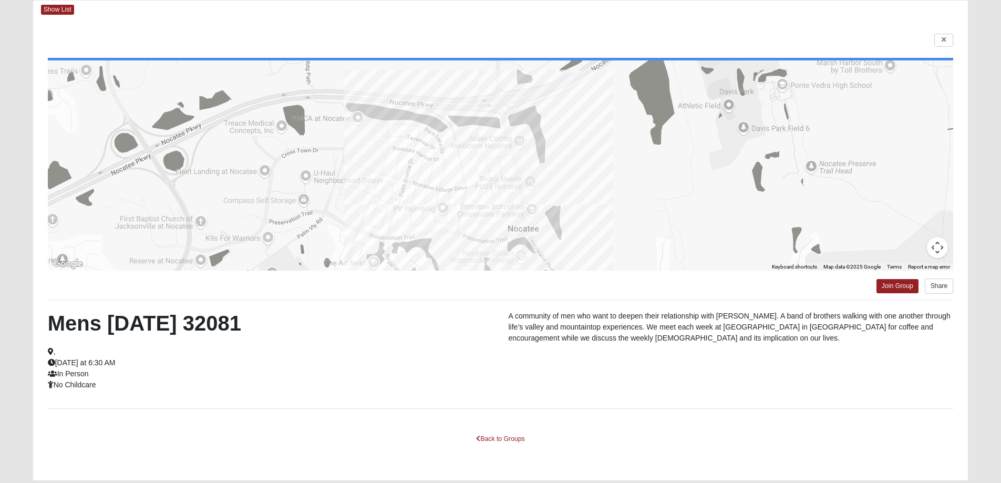
scroll to position [38, 0]
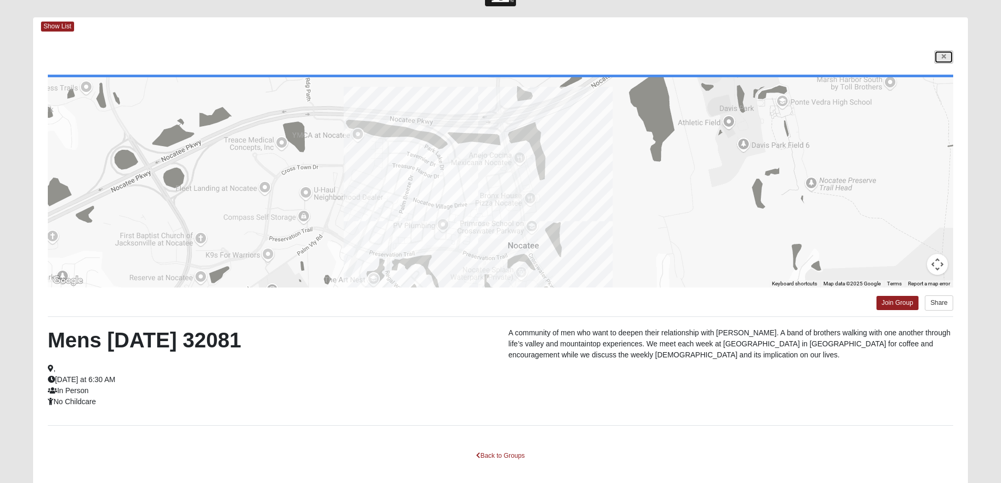
click at [949, 50] on link at bounding box center [943, 56] width 19 height 13
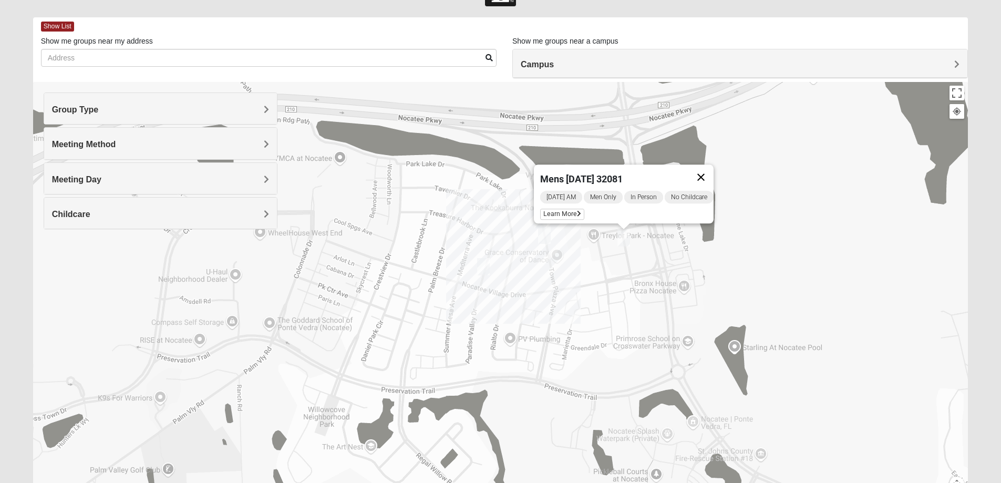
click at [714, 169] on button "Close" at bounding box center [700, 176] width 25 height 25
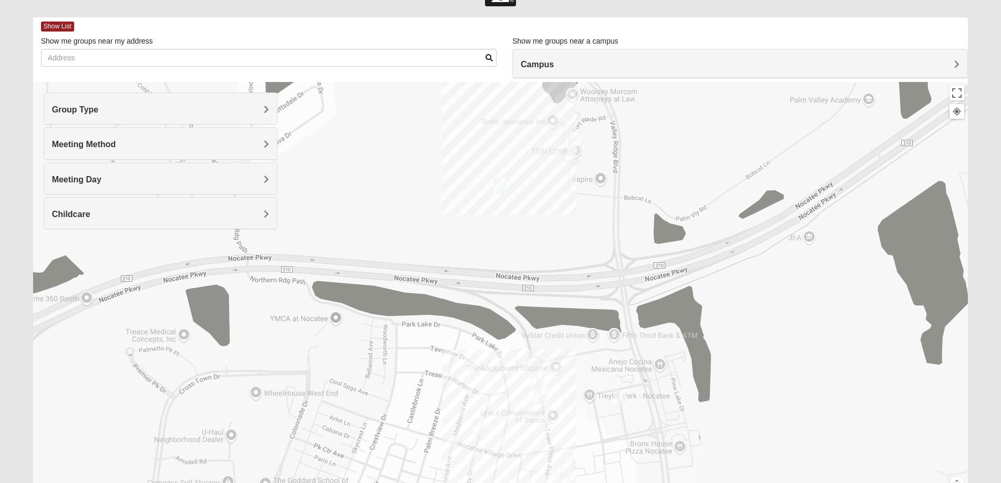
drag, startPoint x: 673, startPoint y: 225, endPoint x: 667, endPoint y: 356, distance: 130.5
click at [667, 356] on div at bounding box center [500, 292] width 935 height 420
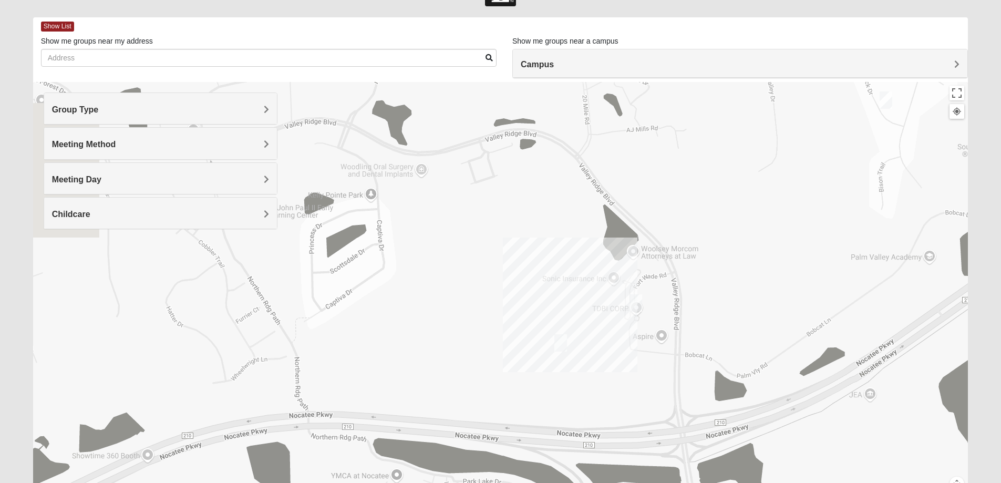
drag, startPoint x: 699, startPoint y: 273, endPoint x: 810, endPoint y: 375, distance: 150.6
click at [810, 375] on div at bounding box center [500, 292] width 935 height 420
click at [559, 345] on img "Mens Greer/Mayers 32081" at bounding box center [560, 342] width 13 height 17
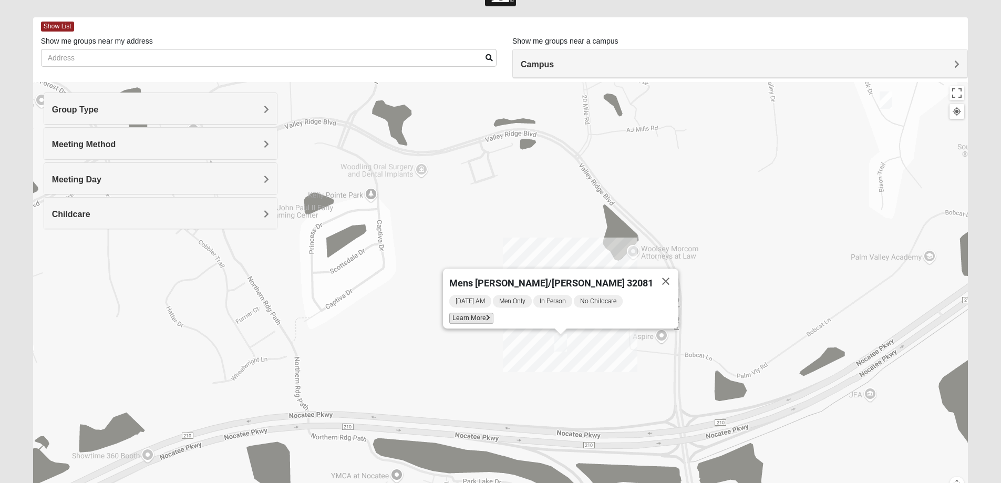
click at [493, 318] on span "Learn More" at bounding box center [471, 318] width 44 height 11
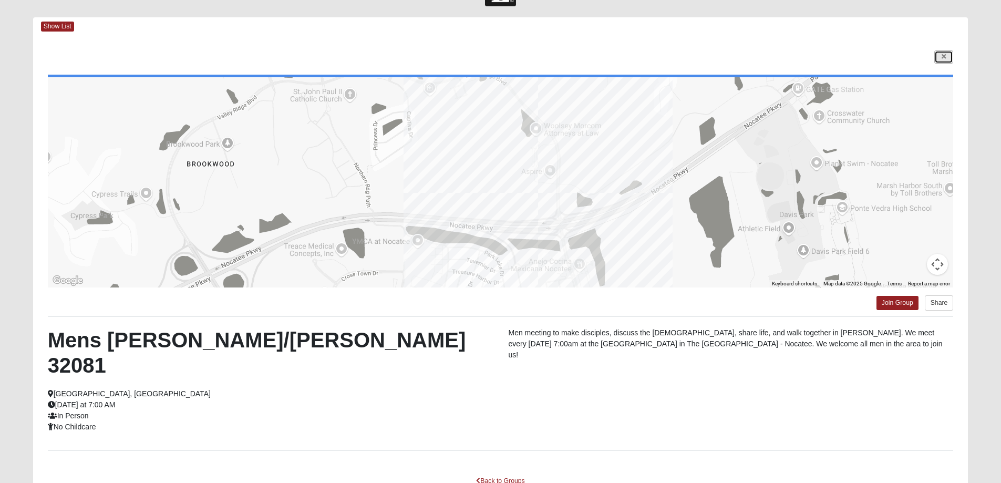
click at [945, 57] on icon at bounding box center [944, 57] width 4 height 6
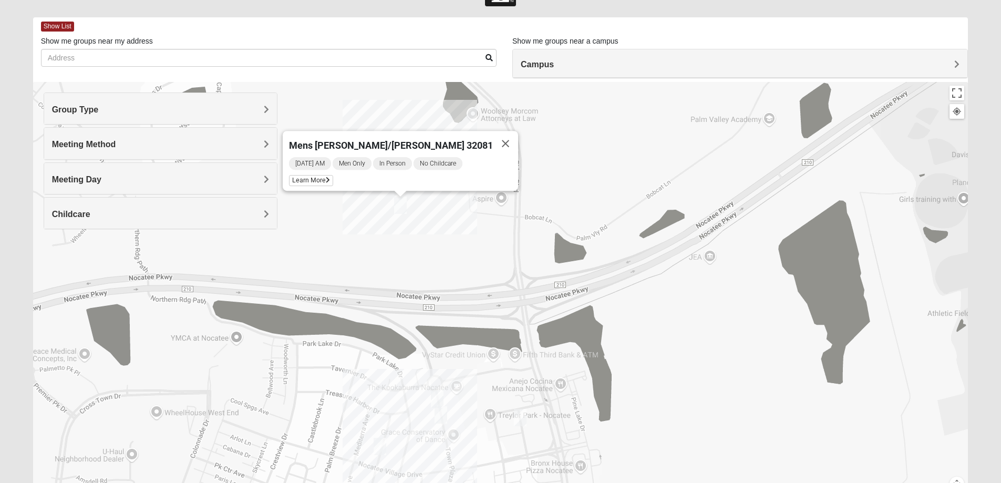
drag, startPoint x: 730, startPoint y: 225, endPoint x: 611, endPoint y: 138, distance: 147.4
click at [611, 138] on div "Mens [PERSON_NAME]/[PERSON_NAME] 32081 [DATE] AM Men Only In Person No Childcar…" at bounding box center [500, 292] width 935 height 420
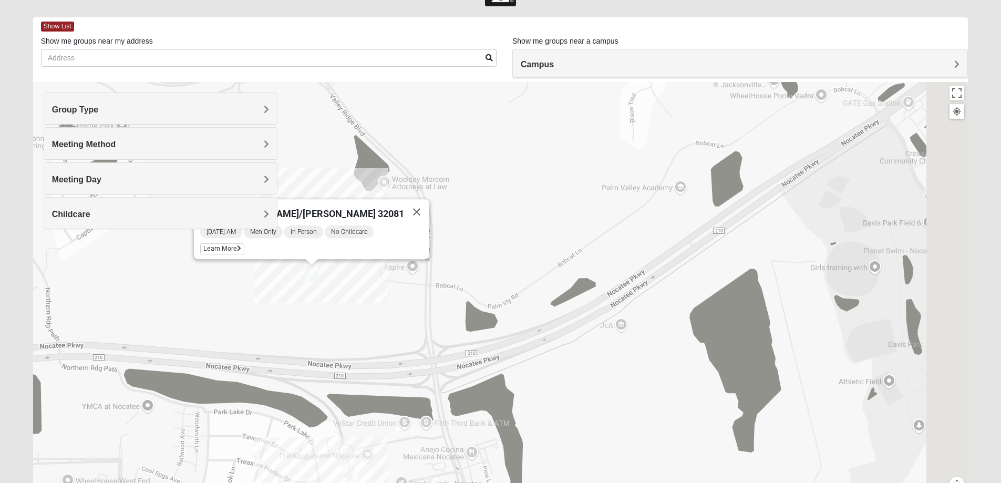
drag, startPoint x: 724, startPoint y: 168, endPoint x: 591, endPoint y: 281, distance: 173.8
click at [600, 276] on div "Mens [PERSON_NAME]/[PERSON_NAME] 32081 [DATE] AM Men Only In Person No Childcar…" at bounding box center [500, 292] width 935 height 420
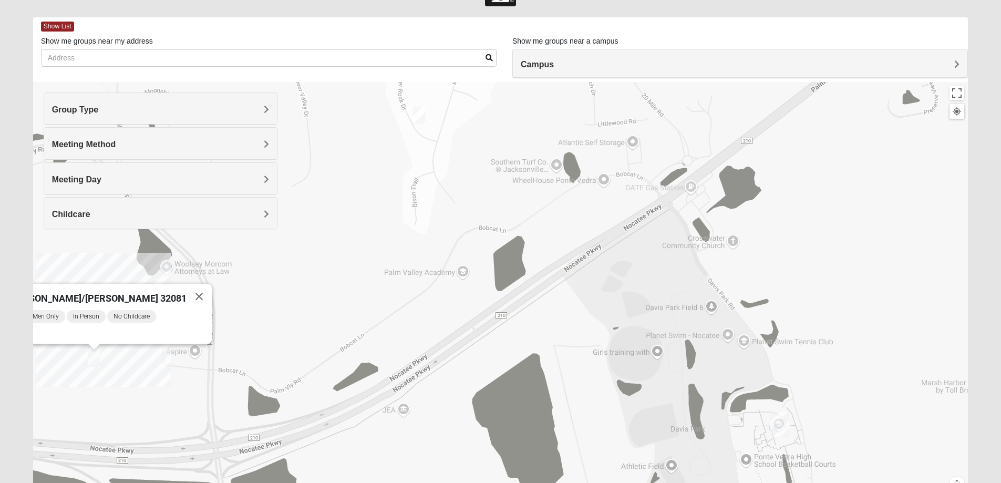
drag, startPoint x: 696, startPoint y: 237, endPoint x: 680, endPoint y: 192, distance: 47.1
click at [680, 192] on div "Mens [PERSON_NAME]/[PERSON_NAME] 32081 [DATE] AM Men Only In Person No Childcar…" at bounding box center [500, 292] width 935 height 420
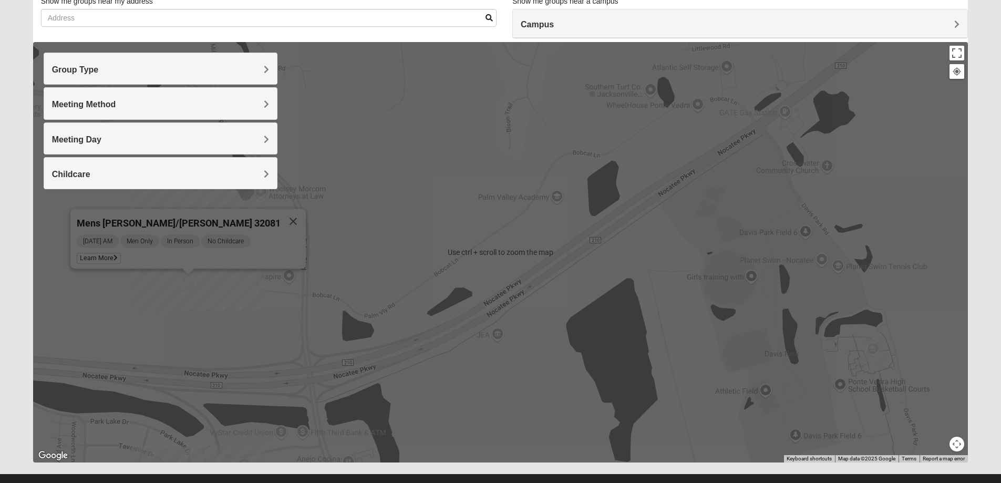
scroll to position [96, 0]
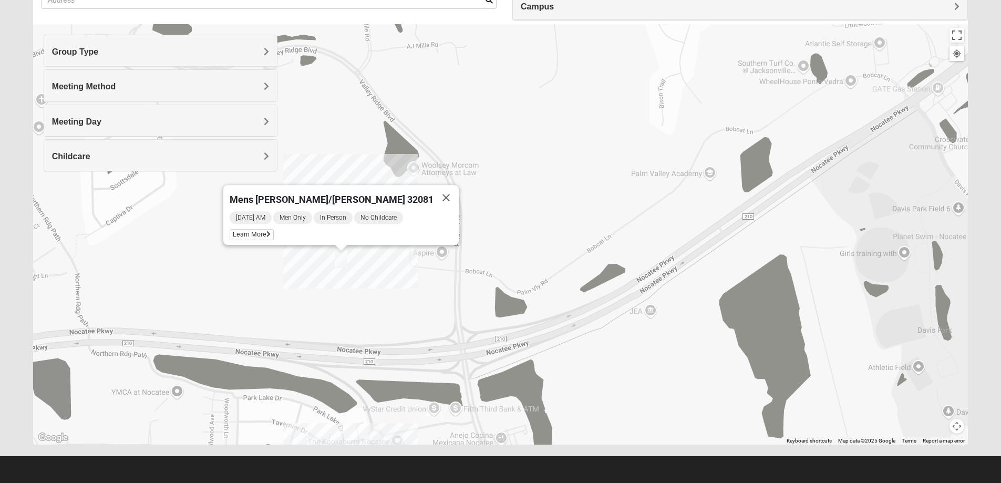
drag, startPoint x: 565, startPoint y: 253, endPoint x: 732, endPoint y: 241, distance: 167.1
click at [737, 245] on div "Mens [PERSON_NAME]/[PERSON_NAME] 32081 [DATE] AM Men Only In Person No Childcar…" at bounding box center [500, 234] width 935 height 420
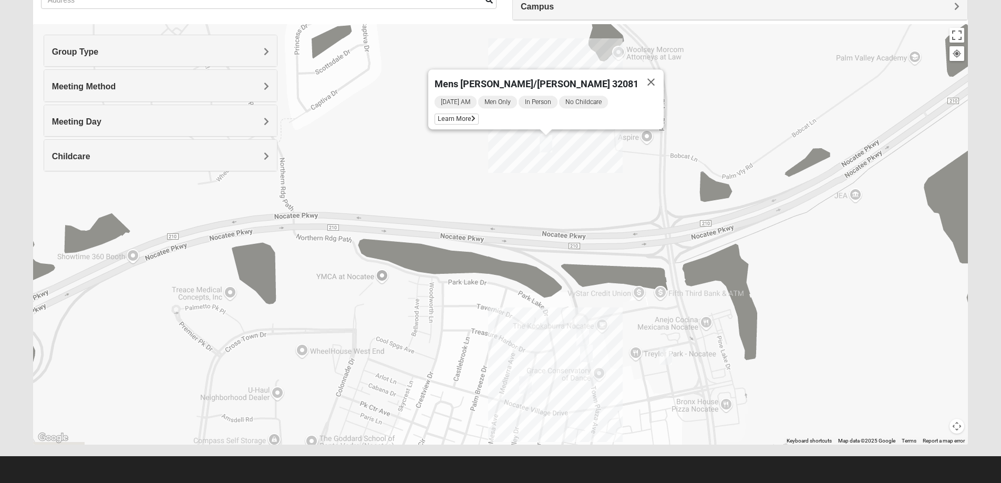
drag, startPoint x: 636, startPoint y: 271, endPoint x: 717, endPoint y: 148, distance: 146.8
click at [715, 152] on div "Mens [PERSON_NAME]/[PERSON_NAME] 32081 [DATE] AM Men Only In Person No Childcar…" at bounding box center [500, 234] width 935 height 420
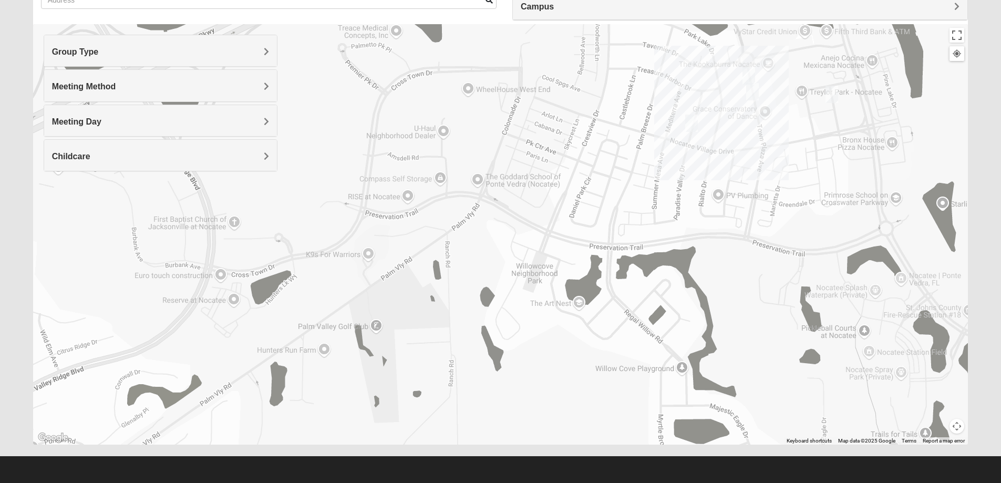
drag, startPoint x: 708, startPoint y: 232, endPoint x: 643, endPoint y: 126, distance: 125.3
click at [651, 132] on div "Mens [PERSON_NAME]/[PERSON_NAME] 32081 [DATE] AM Men Only In Person No Childcar…" at bounding box center [500, 234] width 935 height 420
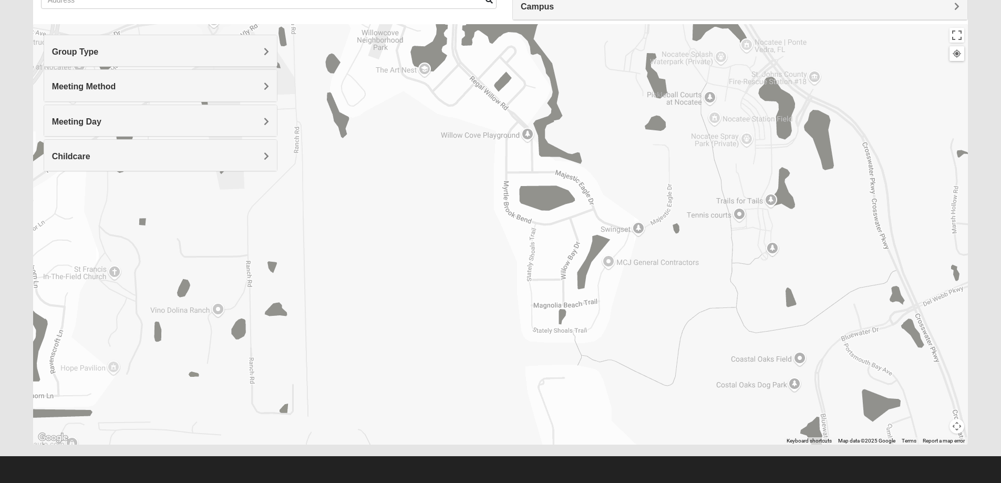
drag, startPoint x: 715, startPoint y: 122, endPoint x: 619, endPoint y: 214, distance: 132.7
click at [650, 180] on div "Mens [PERSON_NAME]/[PERSON_NAME] 32081 [DATE] AM Men Only In Person No Childcar…" at bounding box center [500, 234] width 935 height 420
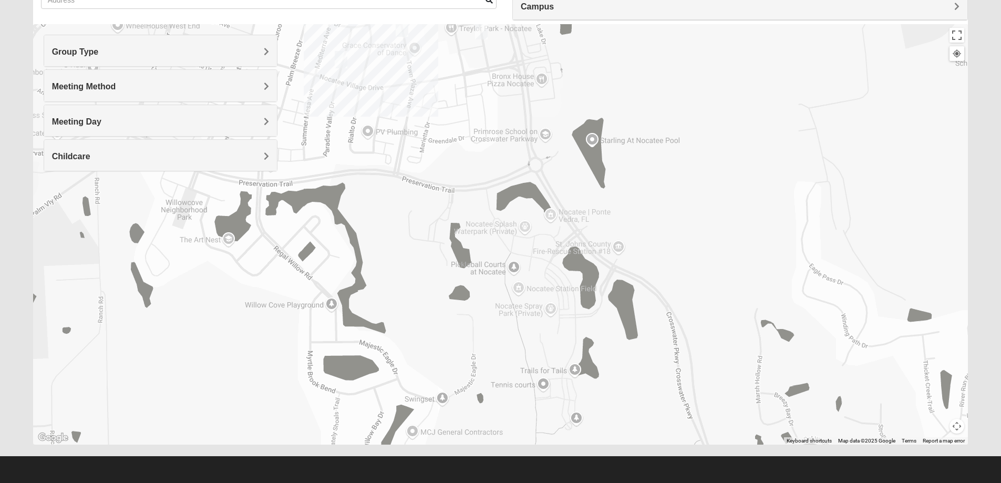
drag, startPoint x: 671, startPoint y: 214, endPoint x: 680, endPoint y: 257, distance: 44.1
click at [677, 242] on div "Mens [PERSON_NAME]/[PERSON_NAME] 32081 [DATE] AM Men Only In Person No Childcar…" at bounding box center [500, 234] width 935 height 420
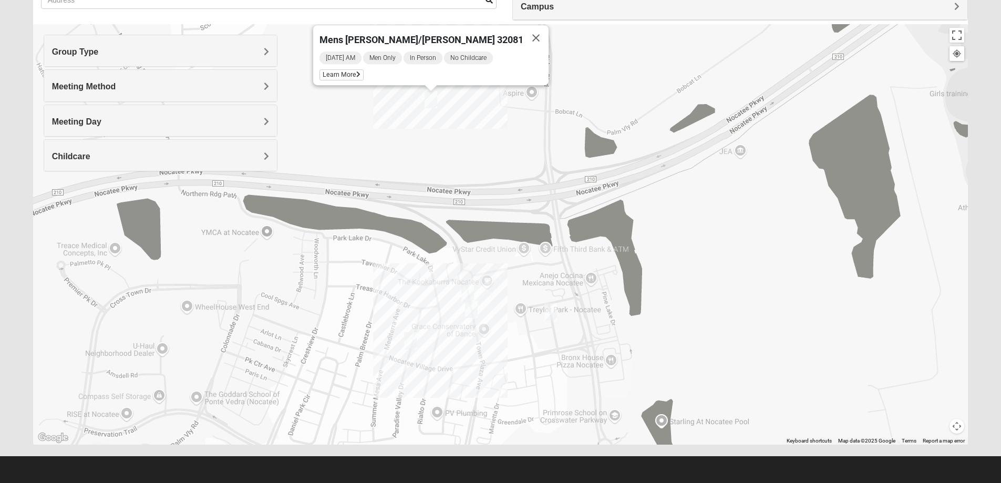
drag, startPoint x: 639, startPoint y: 228, endPoint x: 696, endPoint y: 202, distance: 63.3
click at [654, 227] on div "Mens [PERSON_NAME]/[PERSON_NAME] 32081 [DATE] AM Men Only In Person No Childcar…" at bounding box center [500, 234] width 935 height 420
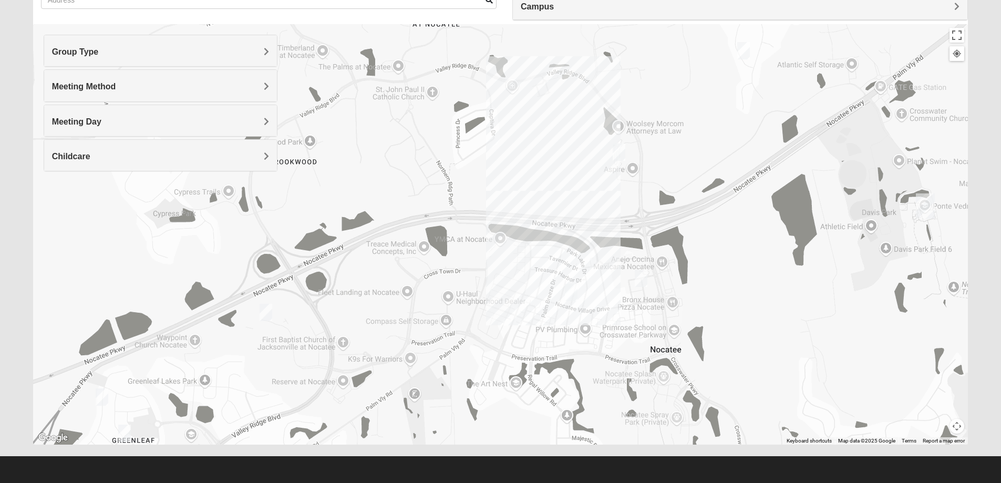
drag, startPoint x: 417, startPoint y: 256, endPoint x: 484, endPoint y: 215, distance: 78.3
click at [466, 233] on div at bounding box center [500, 234] width 935 height 420
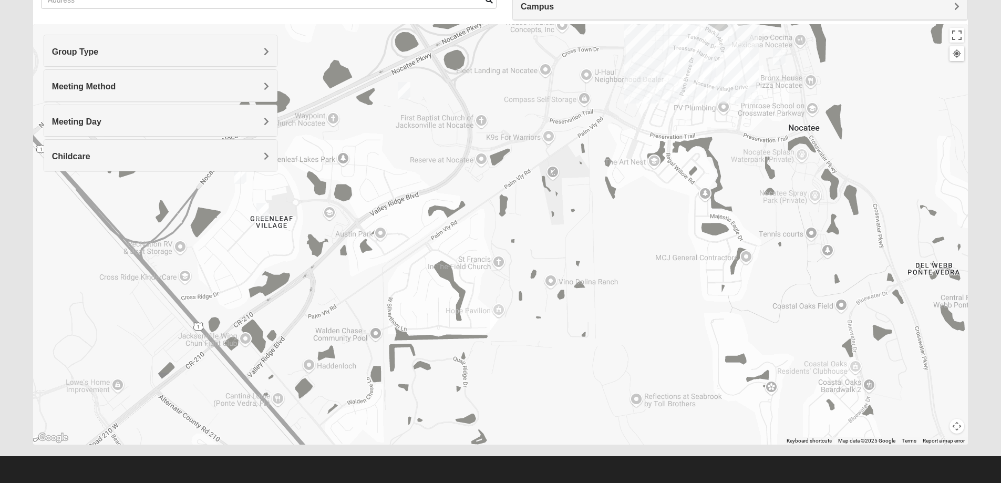
drag, startPoint x: 489, startPoint y: 285, endPoint x: 425, endPoint y: 151, distance: 148.6
click at [425, 151] on div at bounding box center [500, 234] width 935 height 420
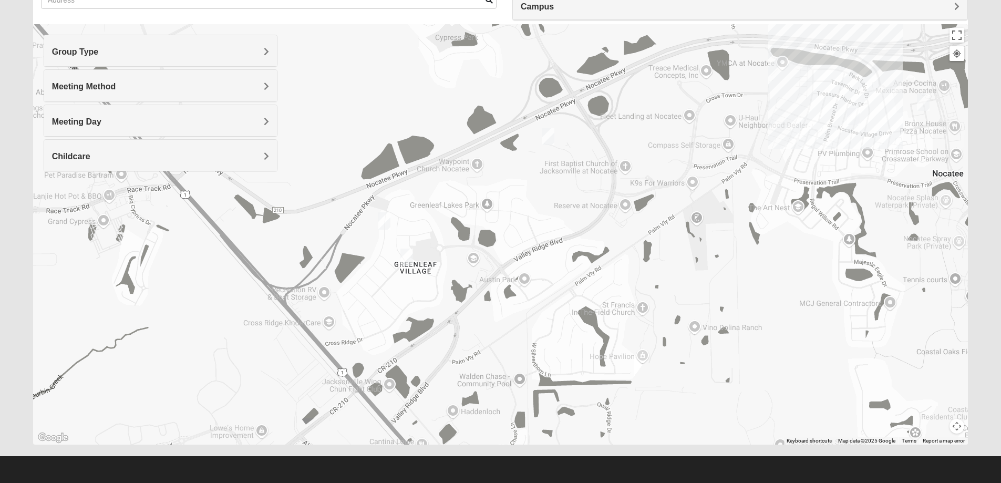
drag, startPoint x: 419, startPoint y: 217, endPoint x: 528, endPoint y: 236, distance: 110.0
click at [528, 236] on div at bounding box center [500, 234] width 935 height 420
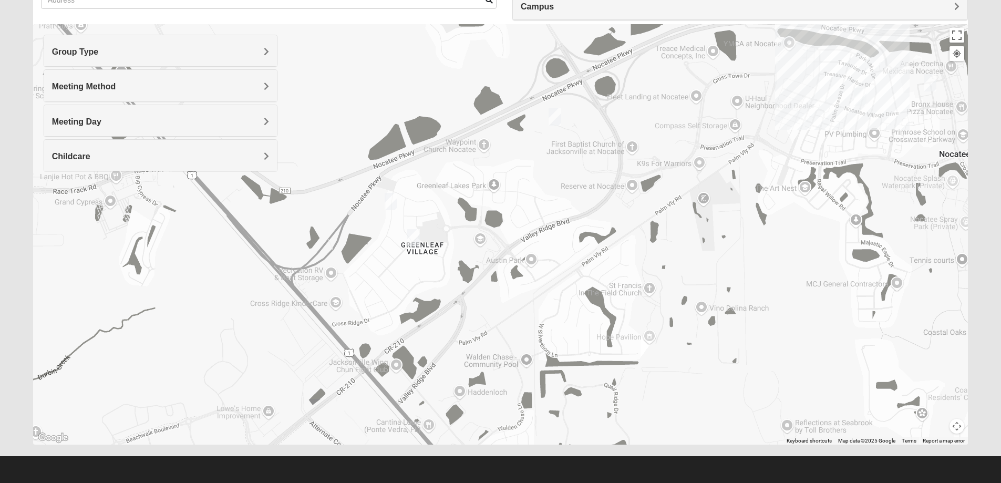
click at [418, 235] on img "1825 Mixed Brown 32081" at bounding box center [413, 237] width 13 height 17
click at [488, 173] on button "Close" at bounding box center [479, 177] width 25 height 25
click at [397, 205] on img "Mixed Buckley 32081" at bounding box center [391, 201] width 13 height 17
click at [474, 129] on button "Close" at bounding box center [467, 140] width 25 height 25
click at [568, 124] on div "To navigate, press the arrow keys." at bounding box center [500, 234] width 935 height 420
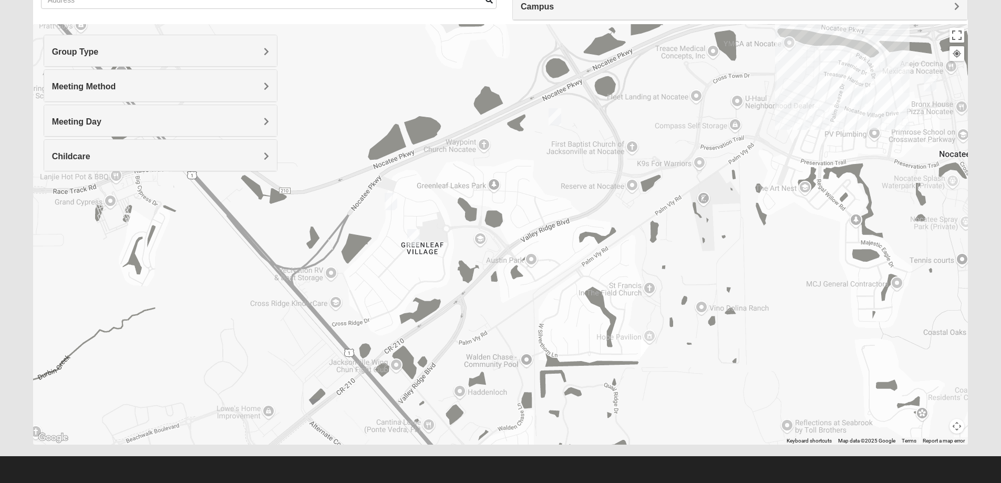
click at [561, 122] on div at bounding box center [500, 234] width 935 height 420
click at [556, 117] on img "Mens Schneider 32081" at bounding box center [555, 116] width 13 height 17
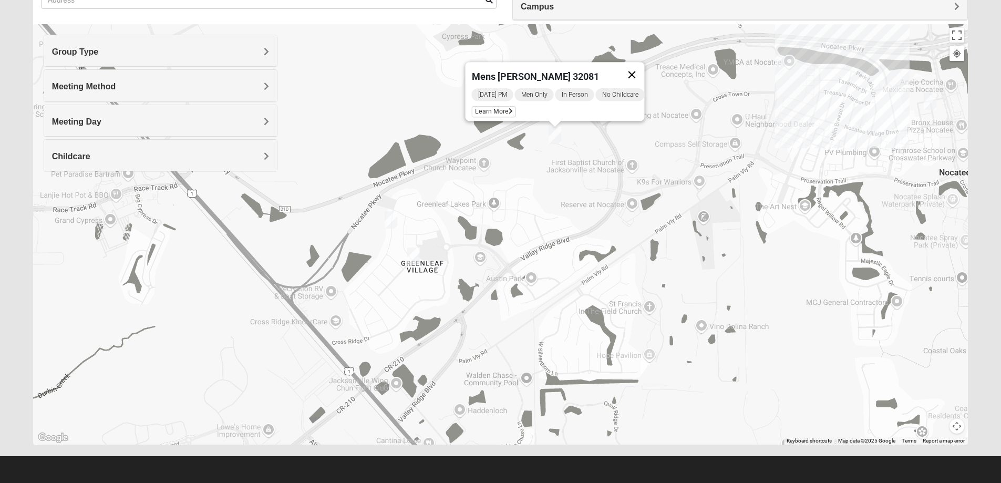
click at [644, 67] on button "Close" at bounding box center [631, 74] width 25 height 25
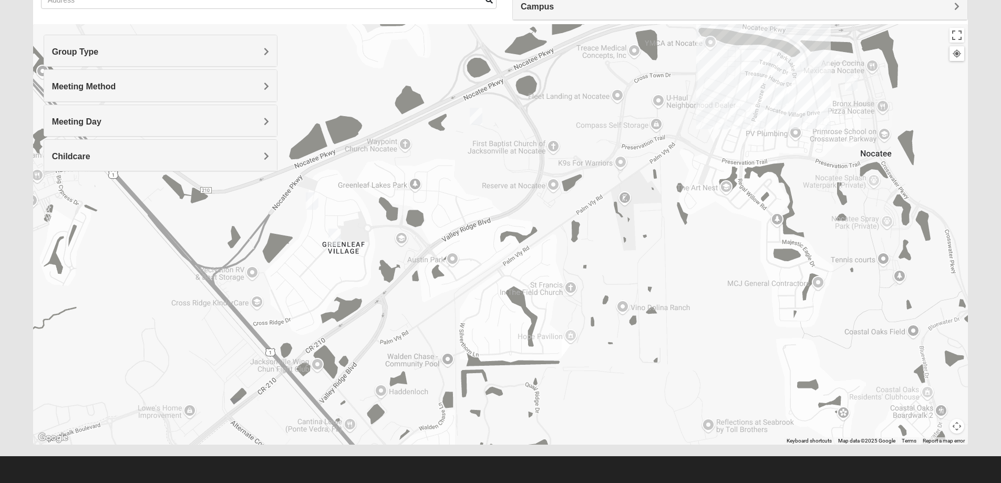
drag, startPoint x: 716, startPoint y: 164, endPoint x: 548, endPoint y: 127, distance: 171.9
click at [631, 143] on div "To navigate, press the arrow keys." at bounding box center [500, 234] width 935 height 420
